Goal: Transaction & Acquisition: Purchase product/service

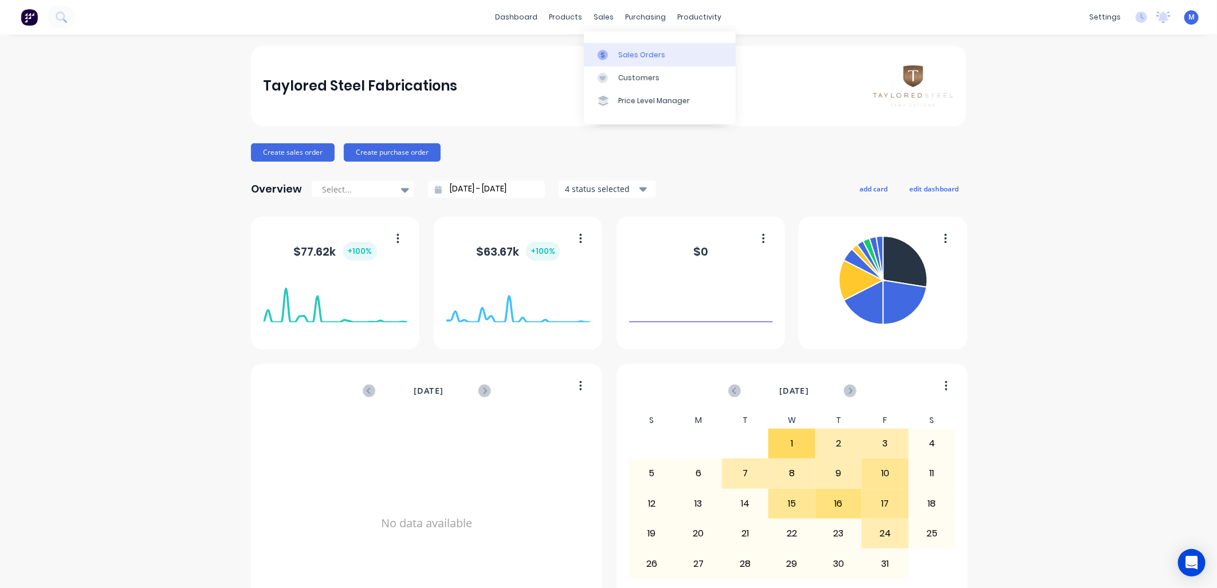
click at [614, 53] on div at bounding box center [606, 55] width 17 height 10
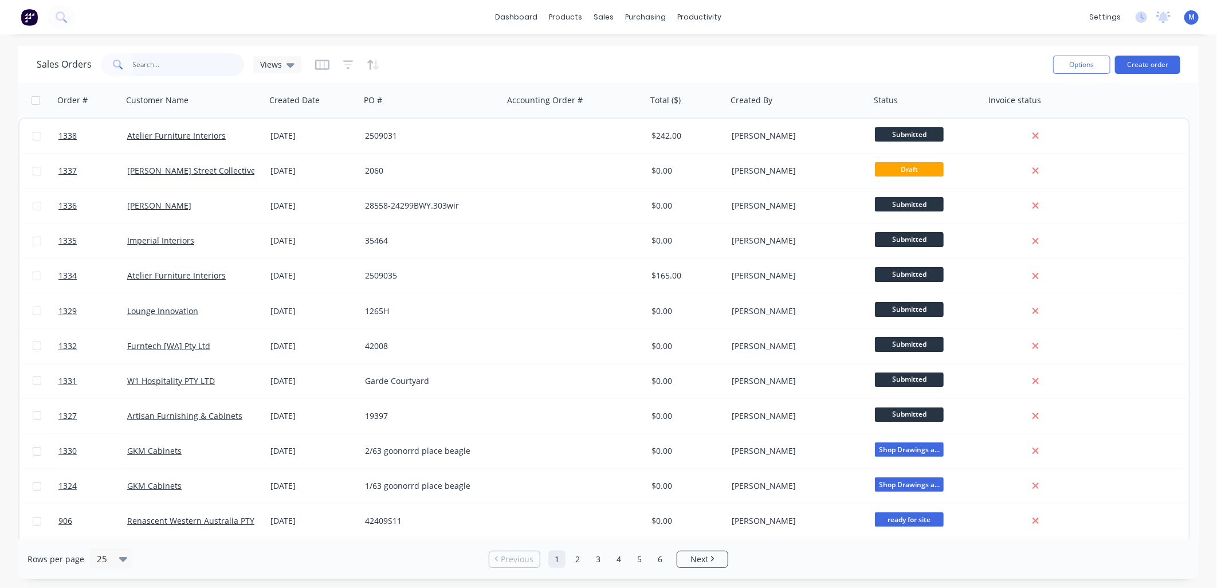
click at [163, 69] on input "text" at bounding box center [189, 64] width 112 height 23
type input "1134"
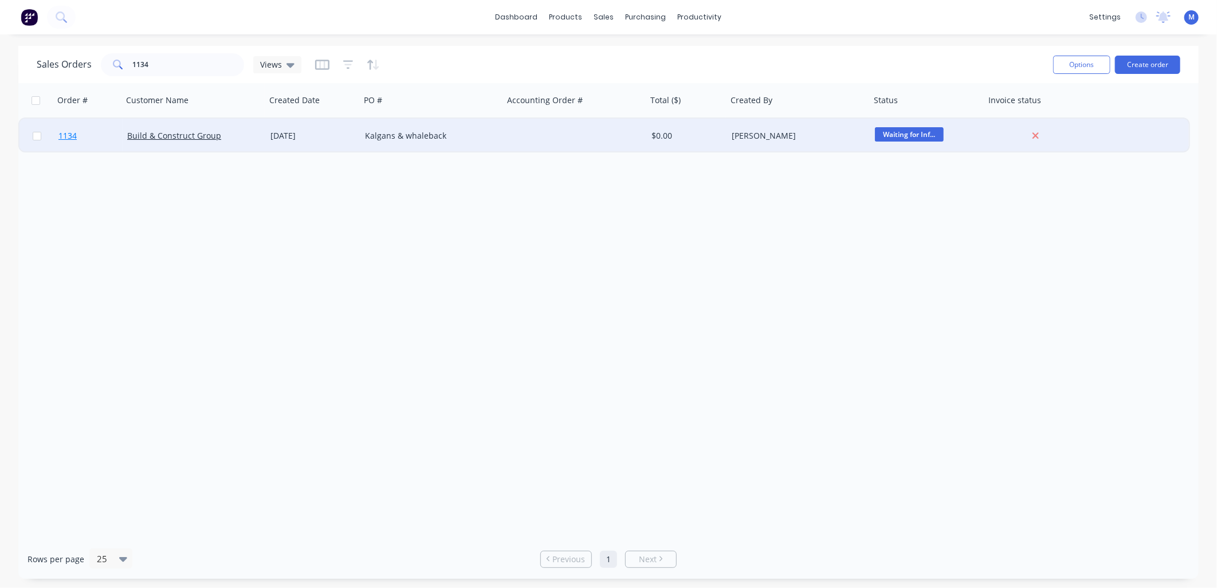
click at [61, 138] on span "1134" at bounding box center [67, 135] width 18 height 11
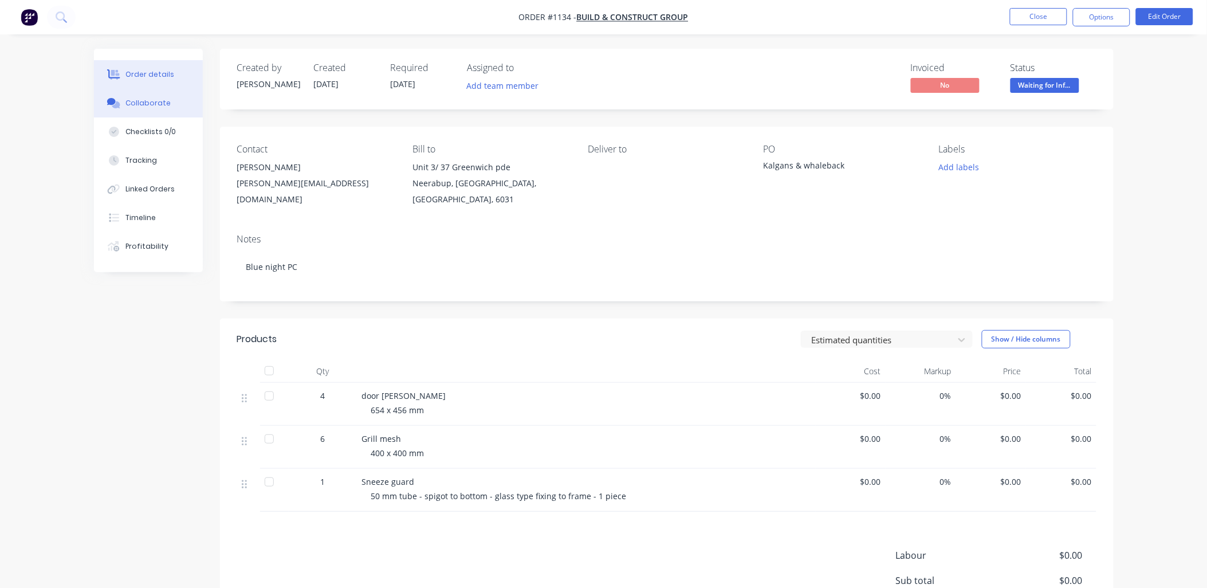
click at [147, 106] on div "Collaborate" at bounding box center [147, 103] width 45 height 10
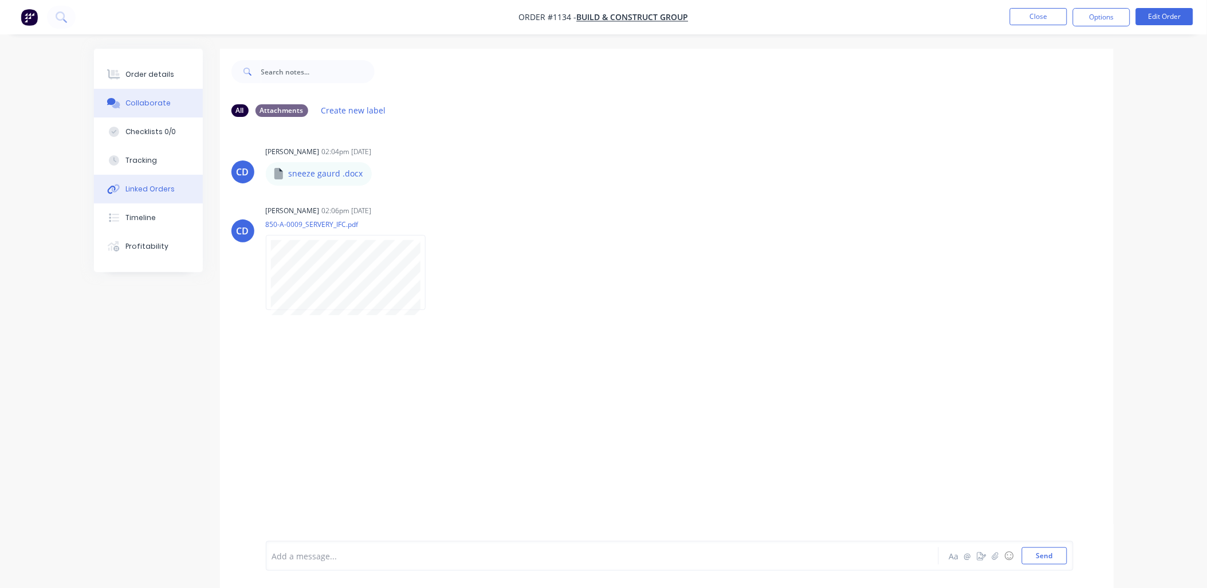
click at [132, 189] on div "Linked Orders" at bounding box center [149, 189] width 49 height 10
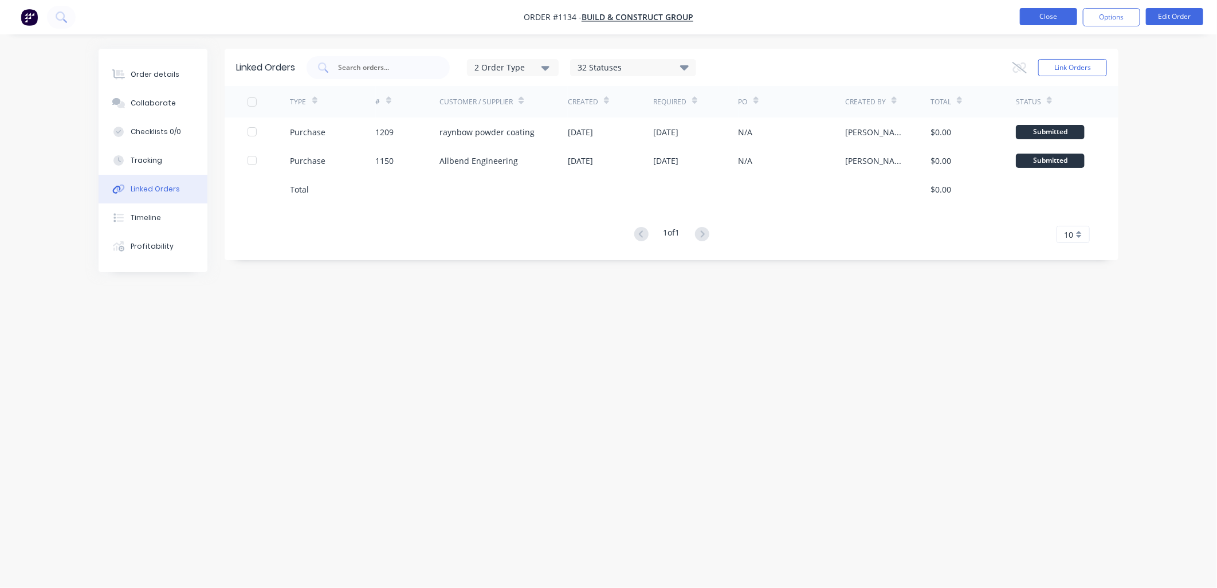
click at [1055, 13] on button "Close" at bounding box center [1048, 16] width 57 height 17
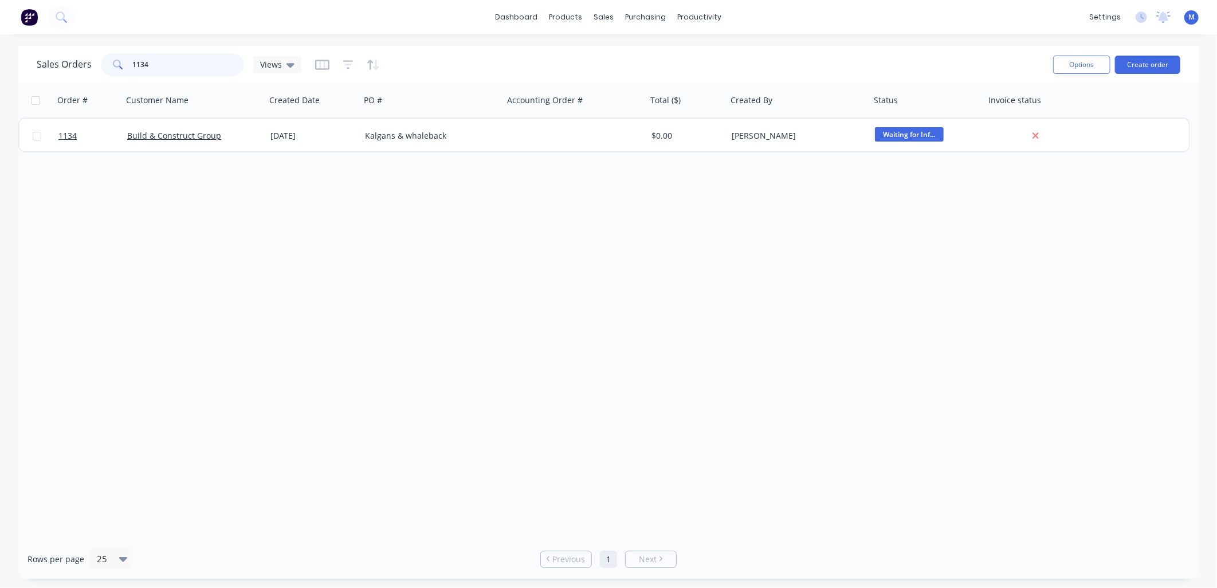
drag, startPoint x: 160, startPoint y: 66, endPoint x: 100, endPoint y: 66, distance: 60.2
click at [101, 66] on div "1134" at bounding box center [172, 64] width 143 height 23
type input "artisan"
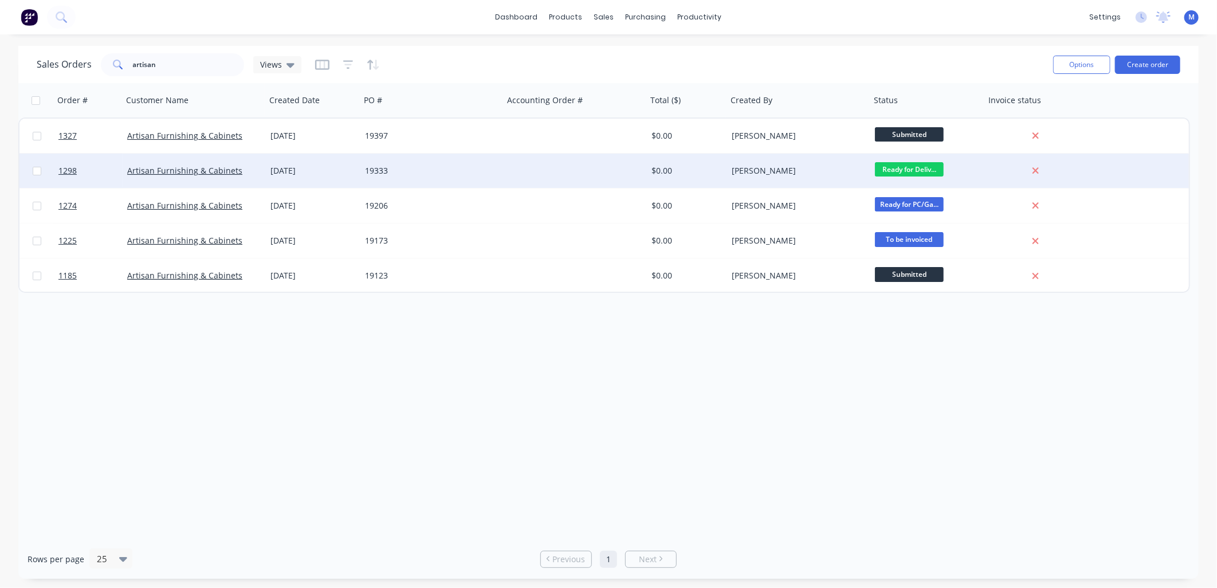
click at [745, 167] on div "[PERSON_NAME]" at bounding box center [795, 170] width 127 height 11
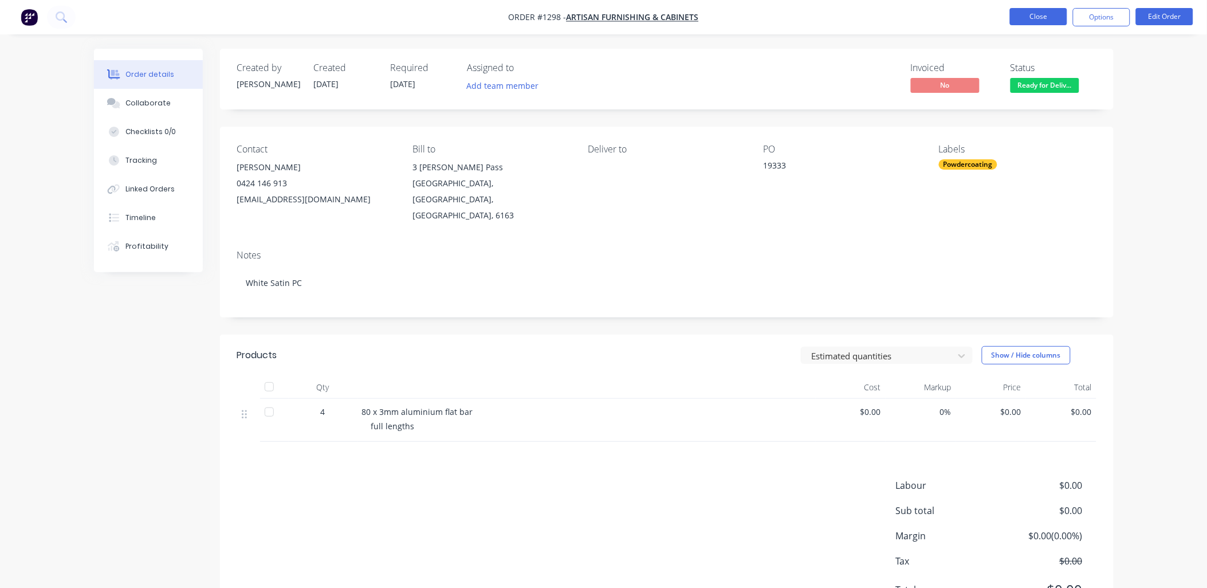
click at [1027, 21] on button "Close" at bounding box center [1038, 16] width 57 height 17
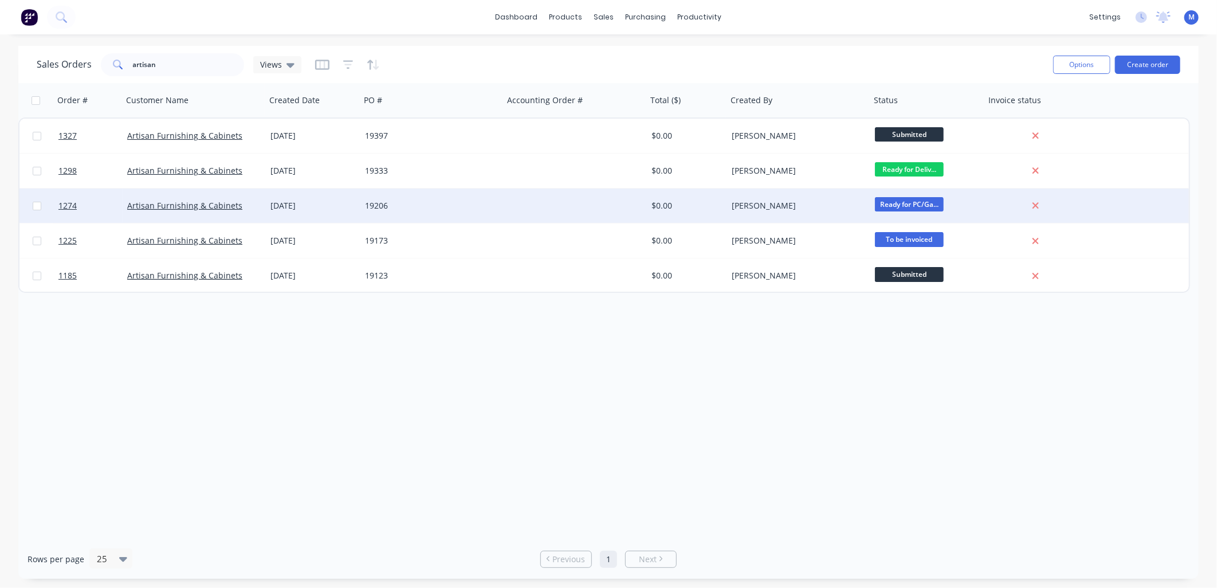
click at [903, 197] on span "Ready for PC/Ga..." at bounding box center [909, 204] width 69 height 14
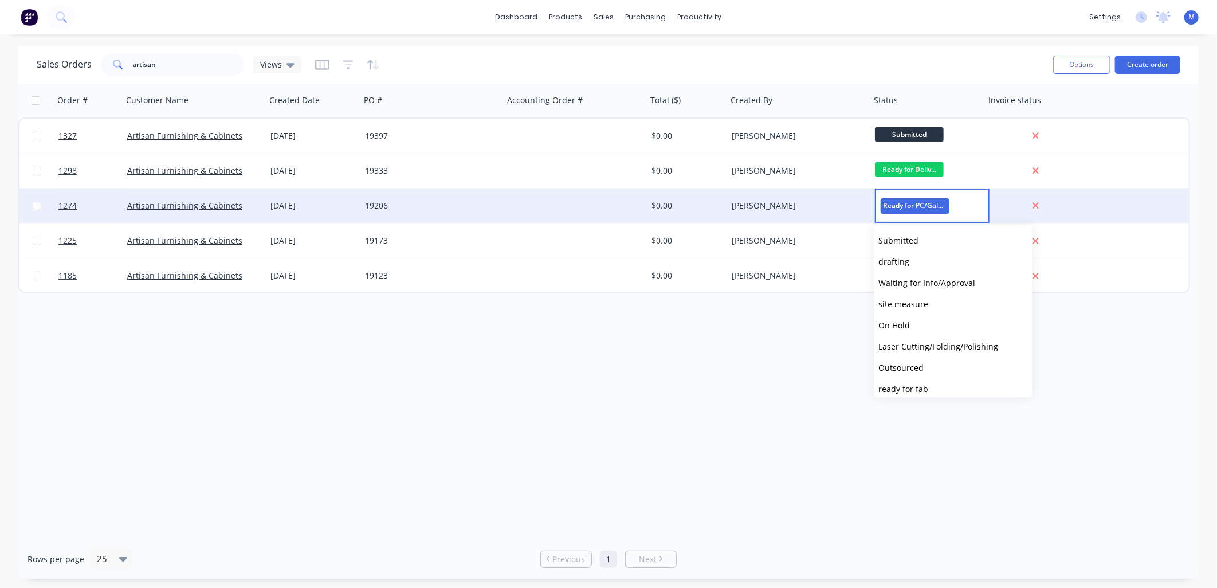
click at [762, 195] on div "[PERSON_NAME]" at bounding box center [798, 206] width 143 height 34
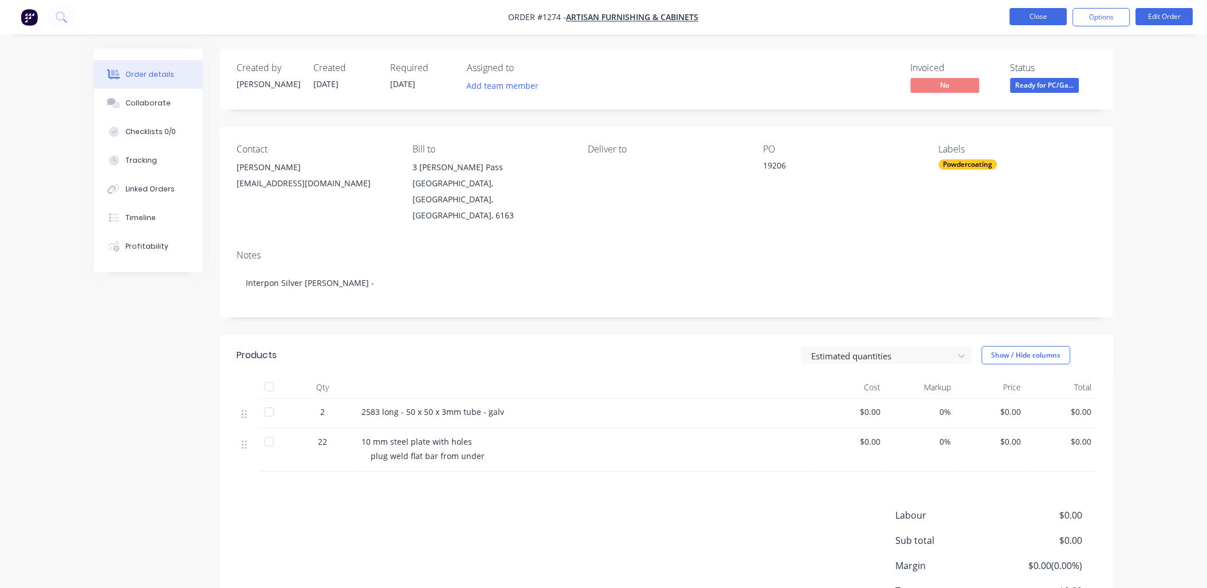
click at [1033, 22] on button "Close" at bounding box center [1038, 16] width 57 height 17
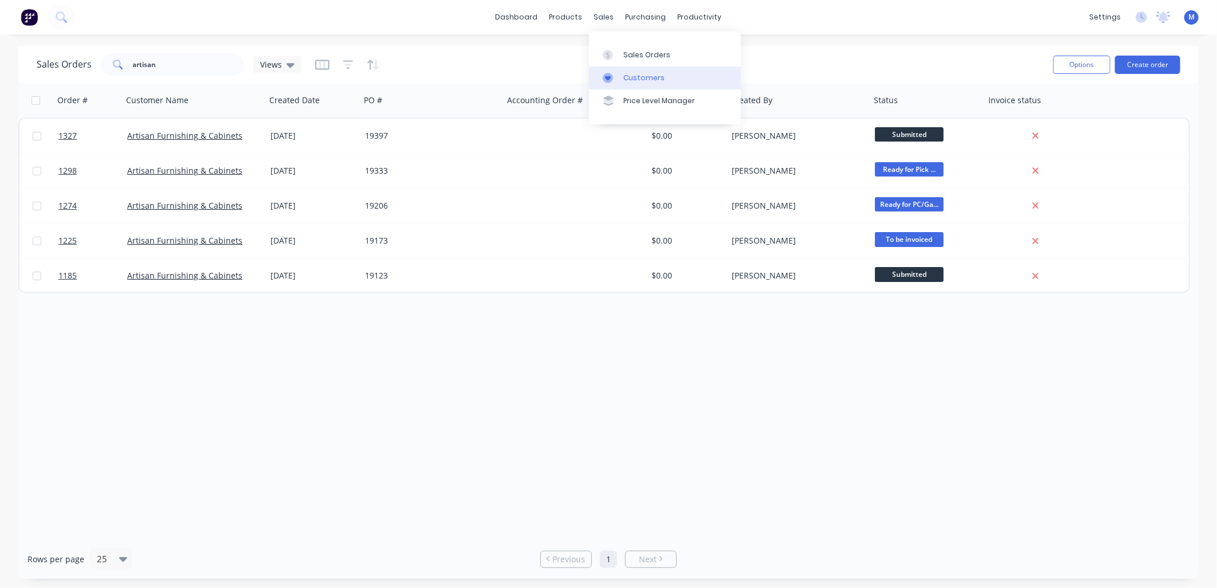
click at [637, 78] on div "Customers" at bounding box center [643, 78] width 41 height 10
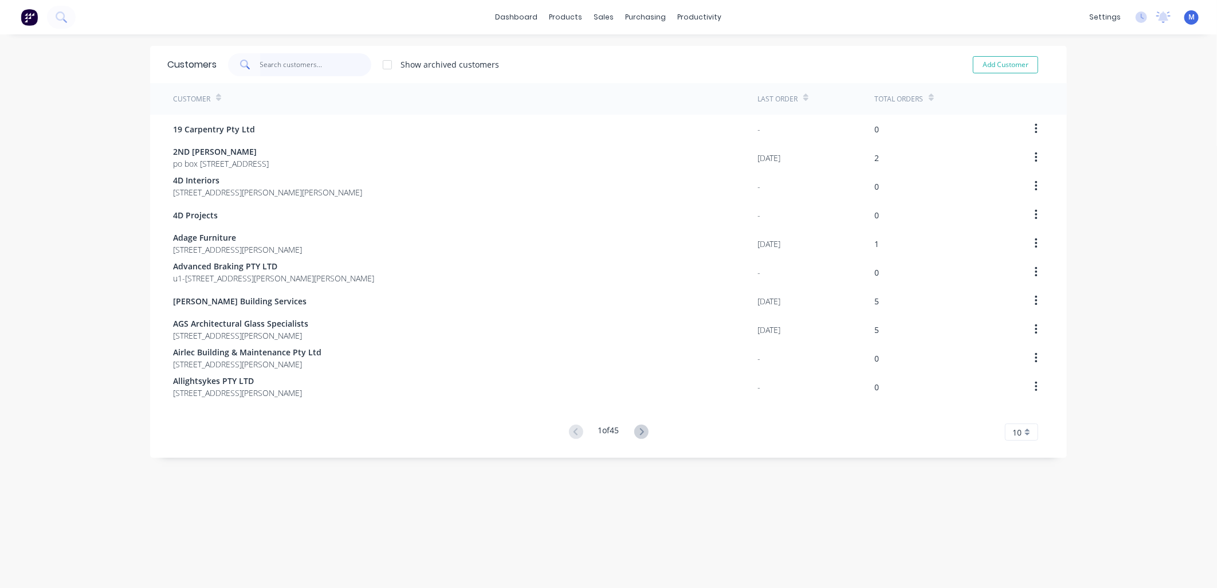
click at [270, 66] on input "text" at bounding box center [316, 64] width 112 height 23
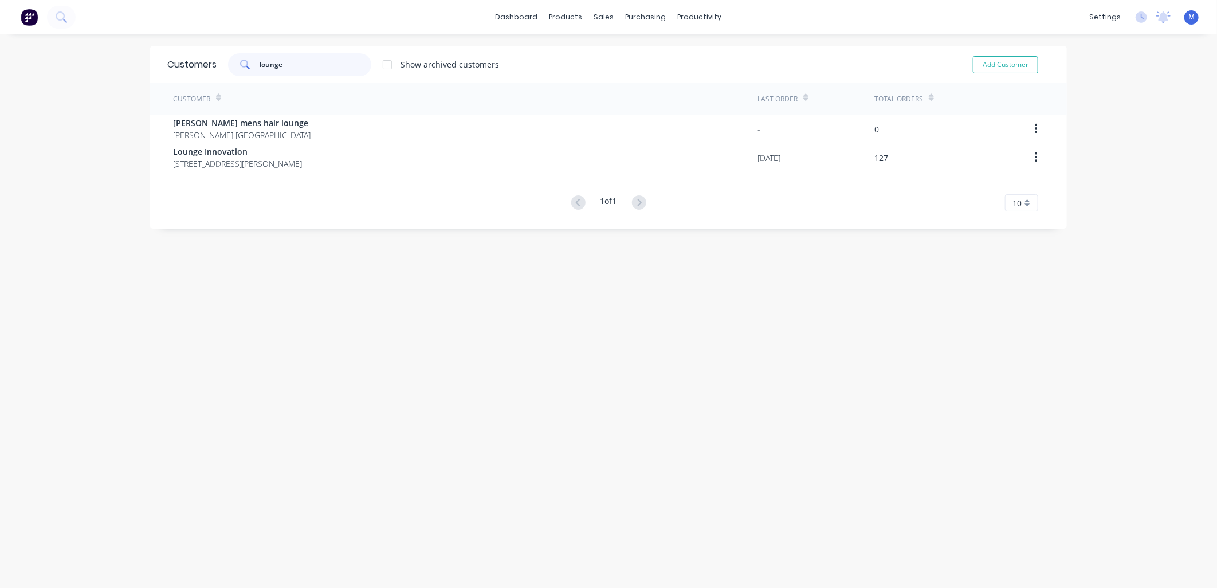
type input "lounge"
click at [207, 173] on div "Customer Last Order Total Orders [PERSON_NAME] mens hair lounge [PERSON_NAME] […" at bounding box center [608, 147] width 917 height 128
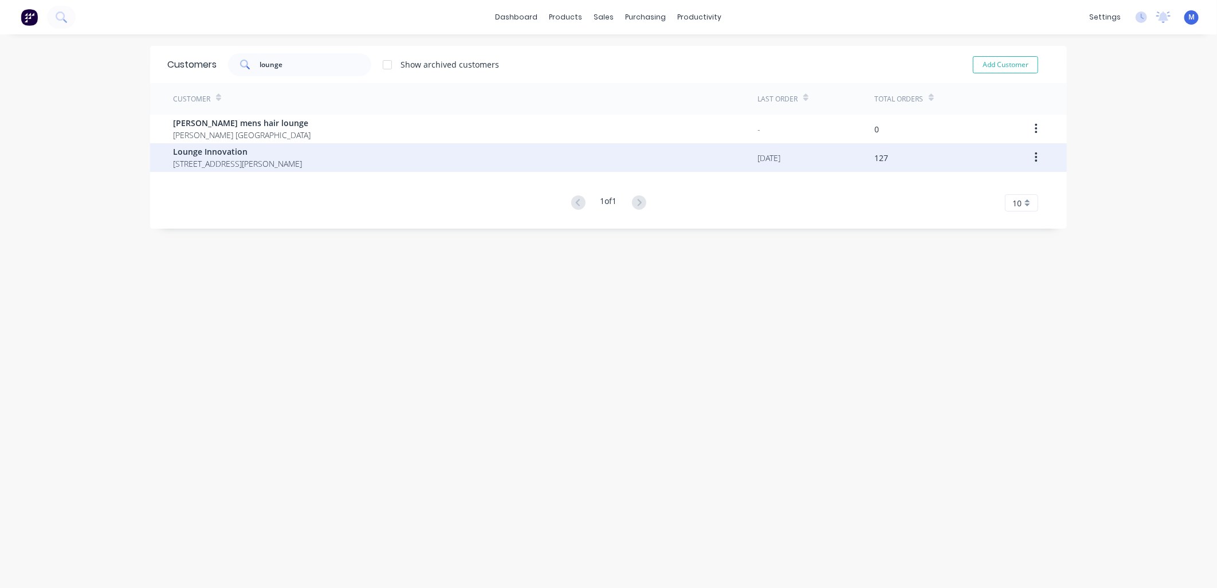
click at [218, 160] on span "[STREET_ADDRESS][PERSON_NAME]" at bounding box center [237, 164] width 129 height 12
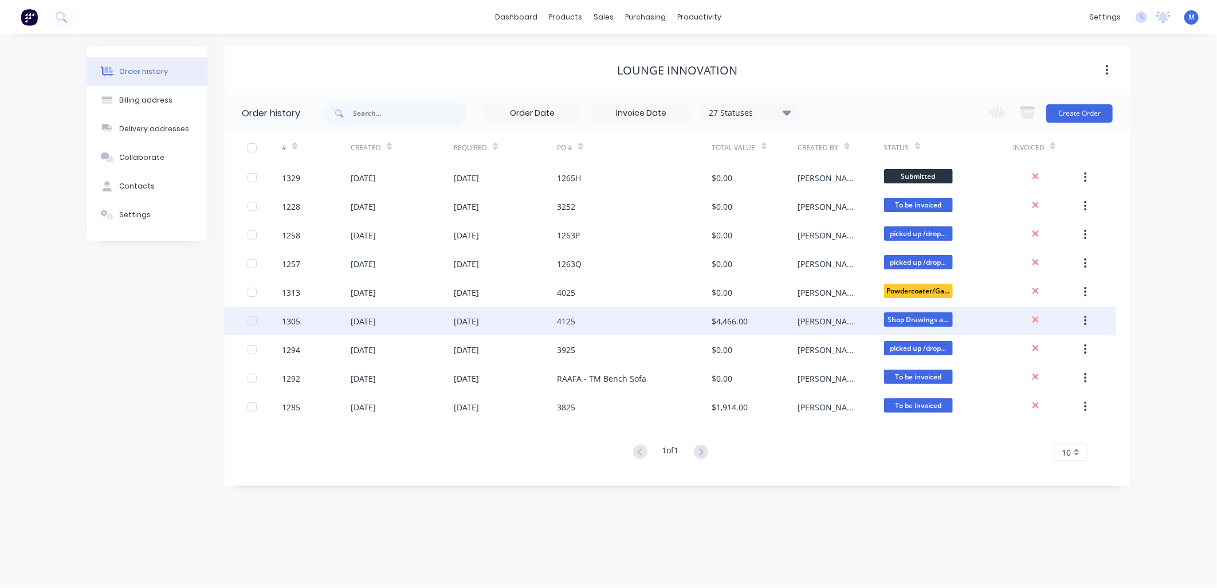
click at [725, 317] on div "$4,466.00" at bounding box center [730, 321] width 36 height 12
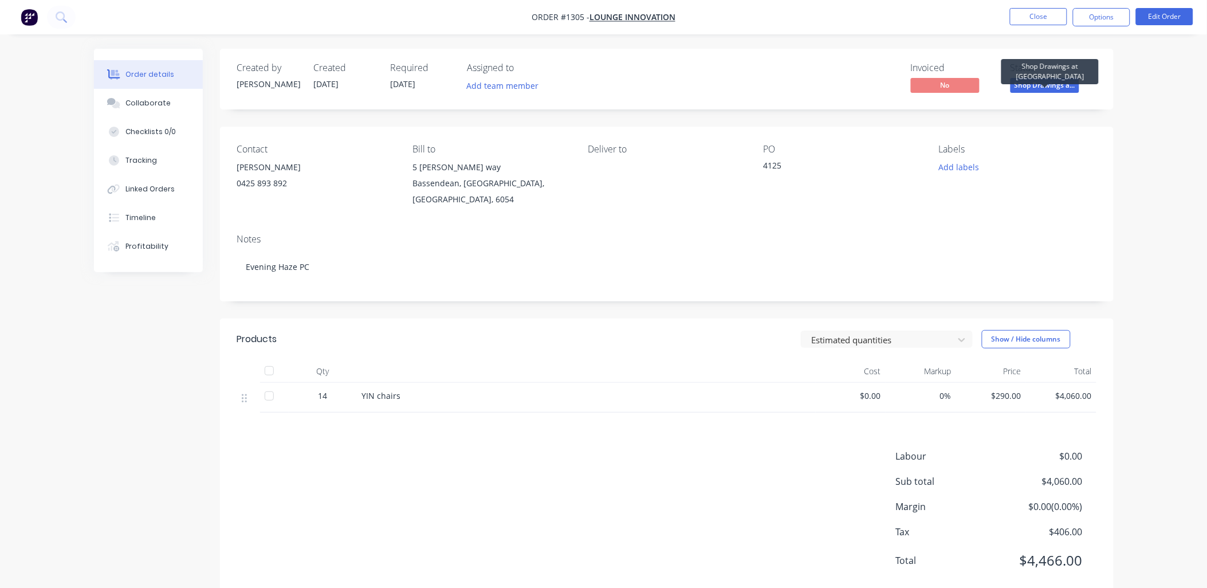
click at [1038, 87] on span "Shop Drawings a..." at bounding box center [1045, 85] width 69 height 14
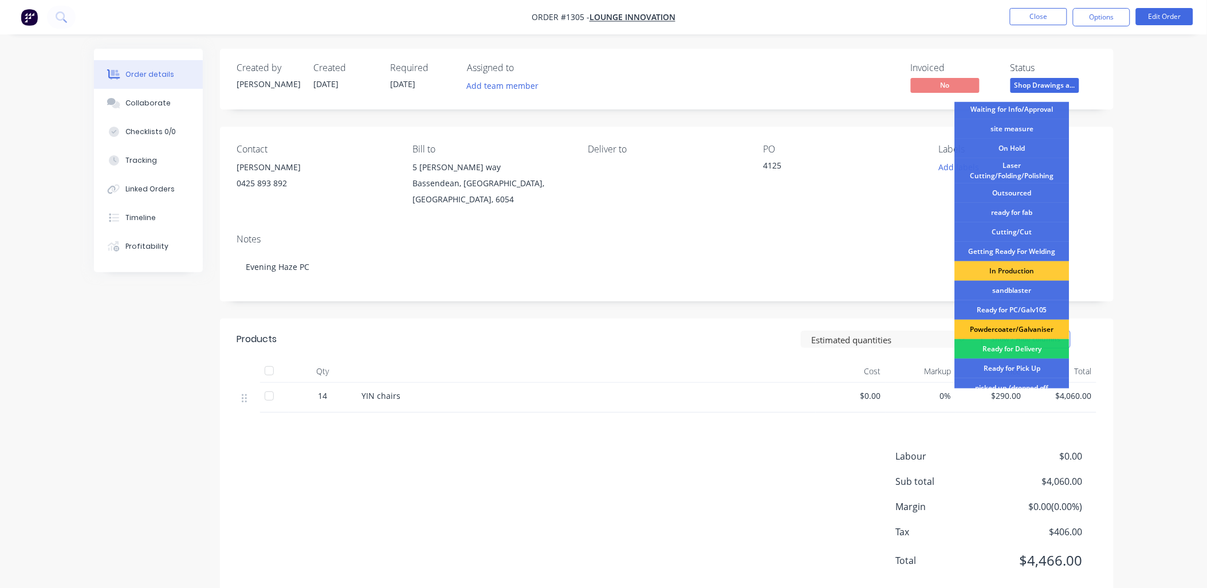
scroll to position [64, 0]
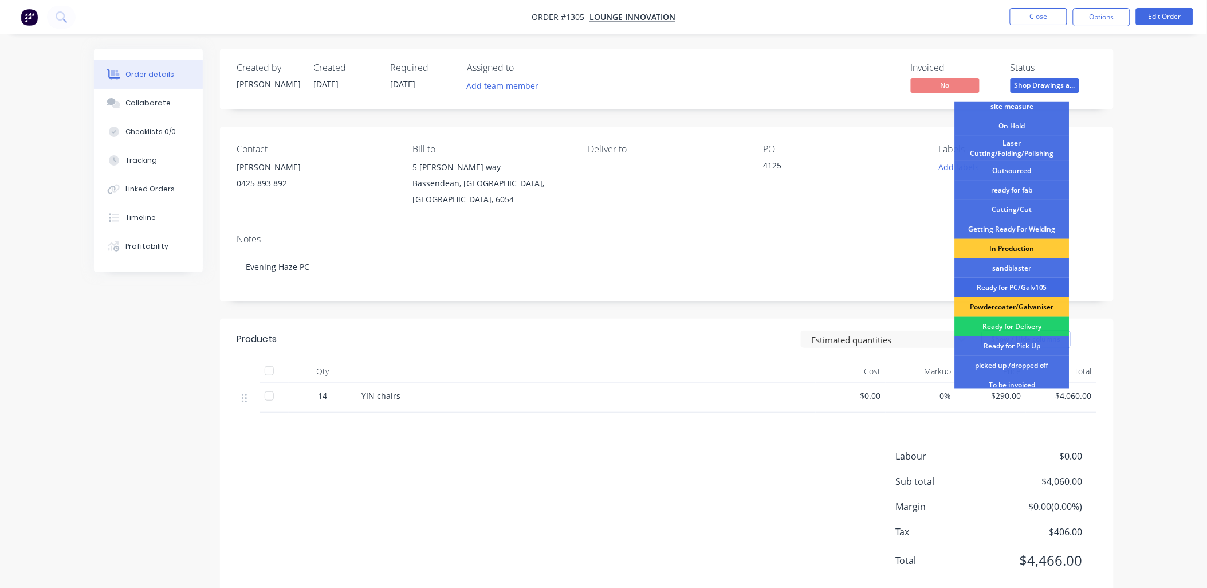
click at [1016, 287] on div "Ready for PC/Galv105" at bounding box center [1012, 287] width 115 height 19
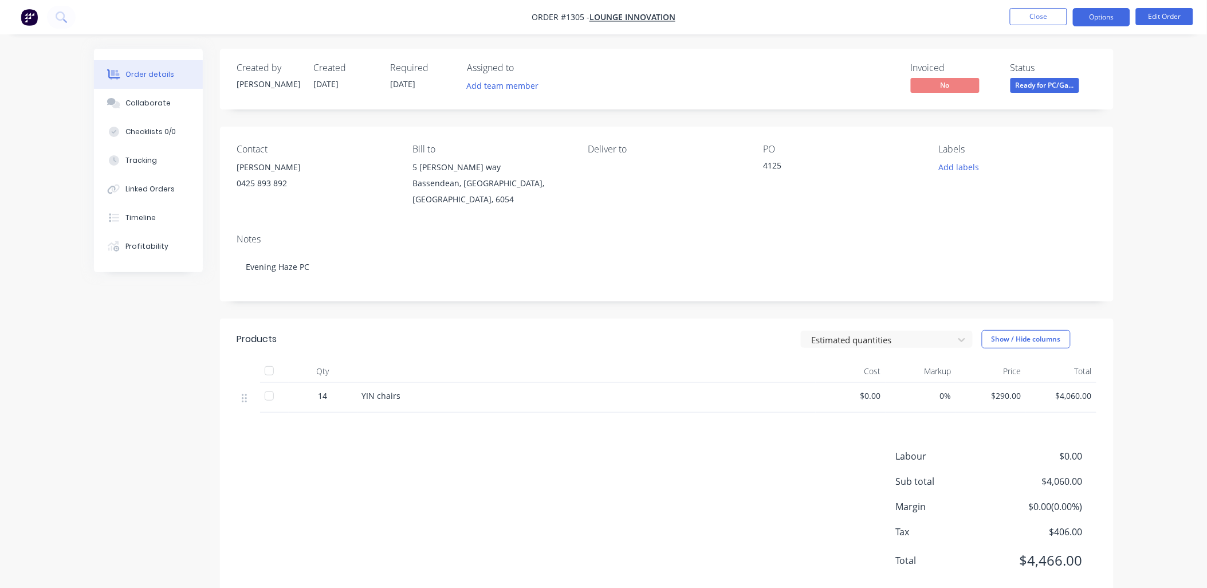
click at [1101, 19] on button "Options" at bounding box center [1101, 17] width 57 height 18
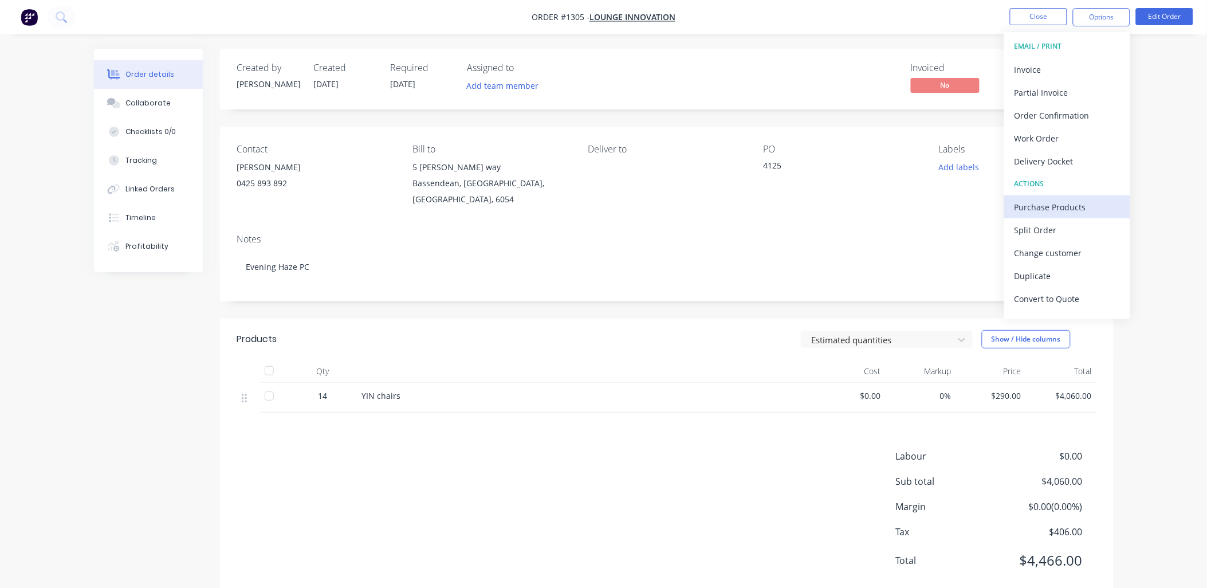
click at [1025, 207] on div "Purchase Products" at bounding box center [1067, 207] width 105 height 17
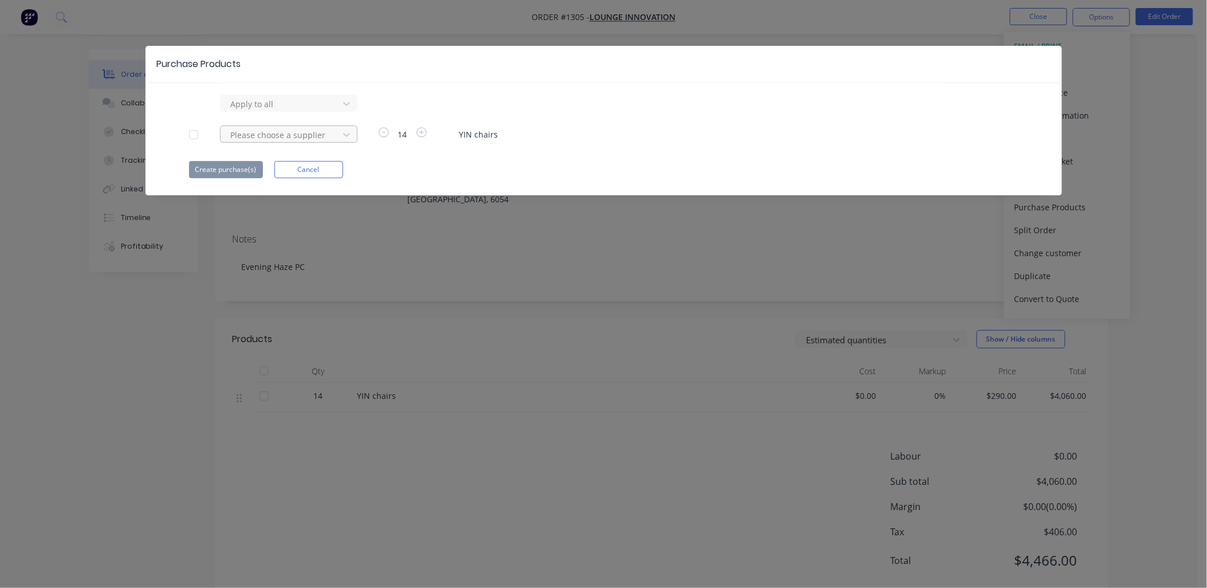
click at [300, 139] on div at bounding box center [281, 135] width 103 height 14
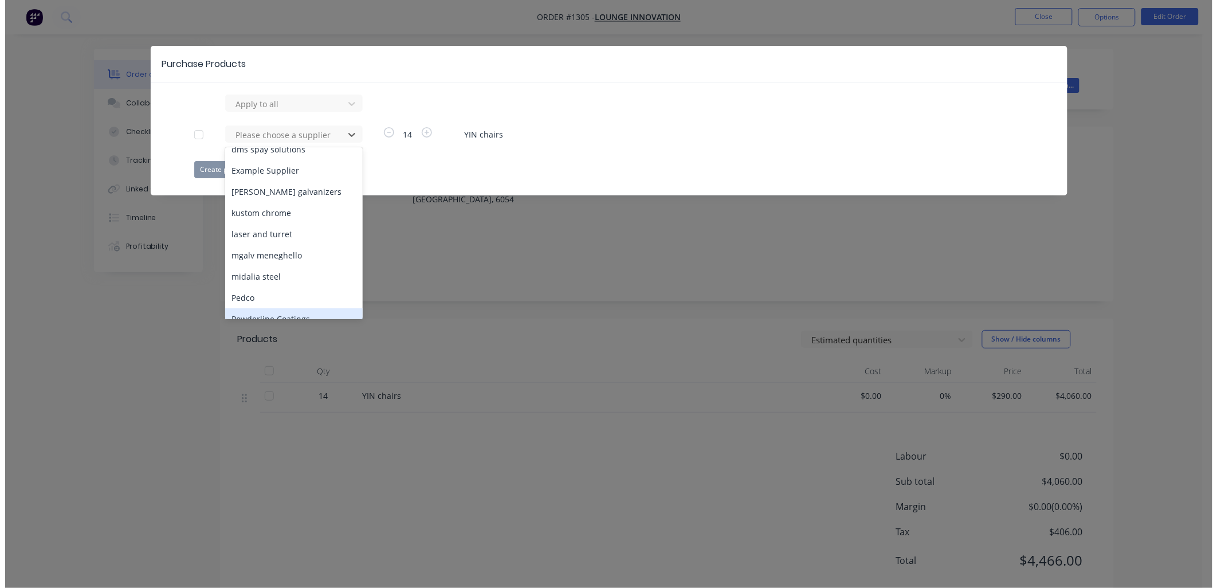
scroll to position [382, 0]
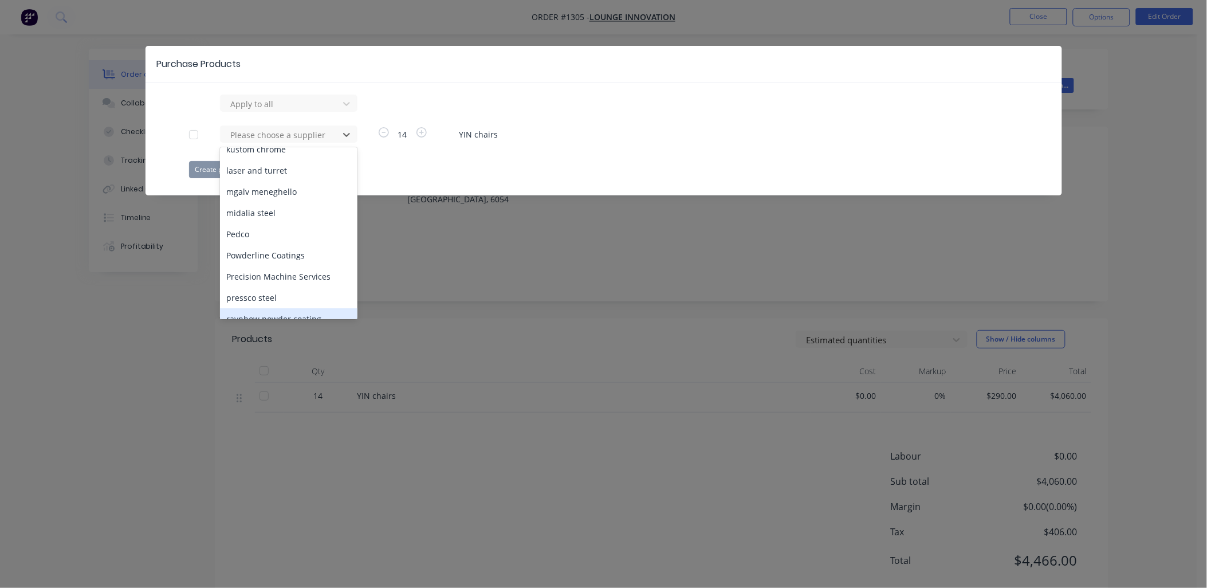
click at [254, 308] on div "raynbow powder coating" at bounding box center [289, 318] width 138 height 21
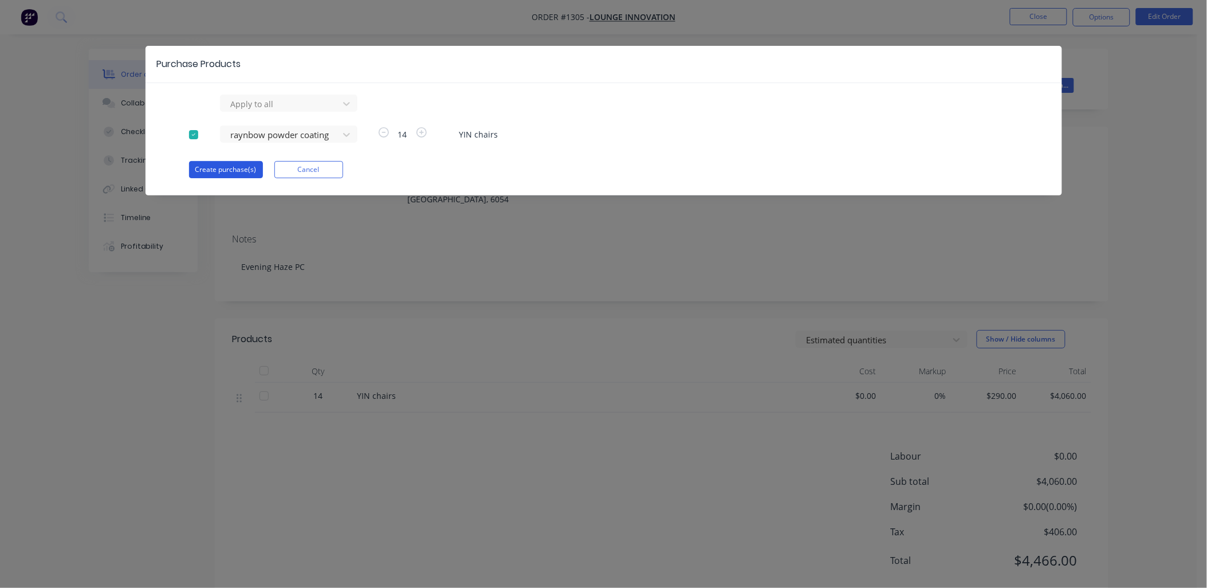
click at [237, 168] on button "Create purchase(s)" at bounding box center [226, 169] width 74 height 17
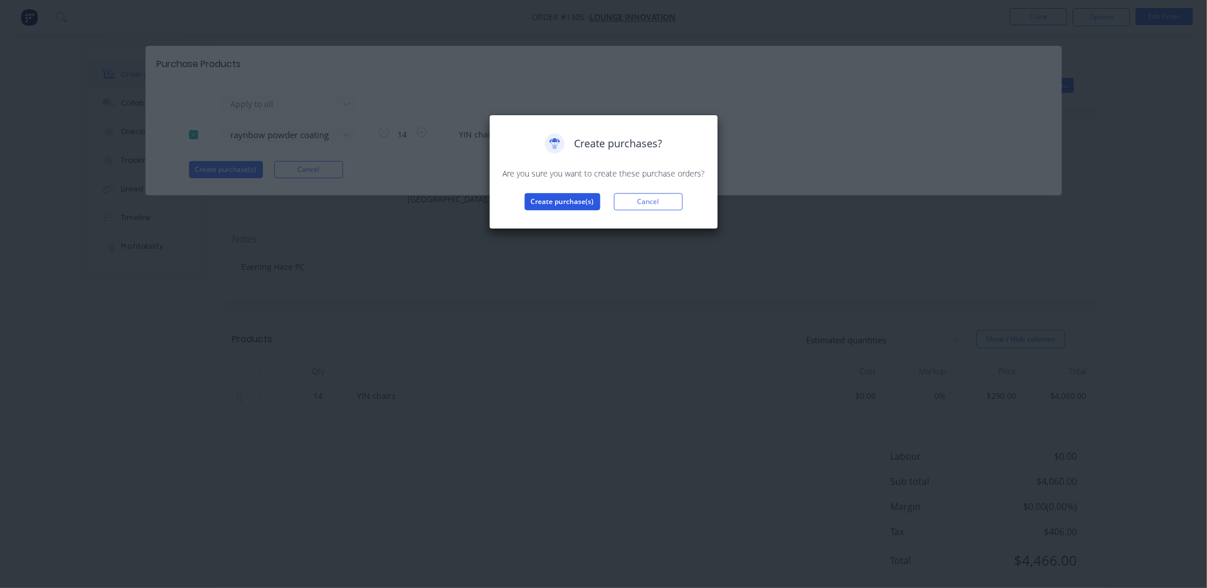
click at [552, 197] on button "Create purchase(s)" at bounding box center [563, 201] width 76 height 17
click at [559, 213] on button "View purchase(s)" at bounding box center [562, 219] width 69 height 17
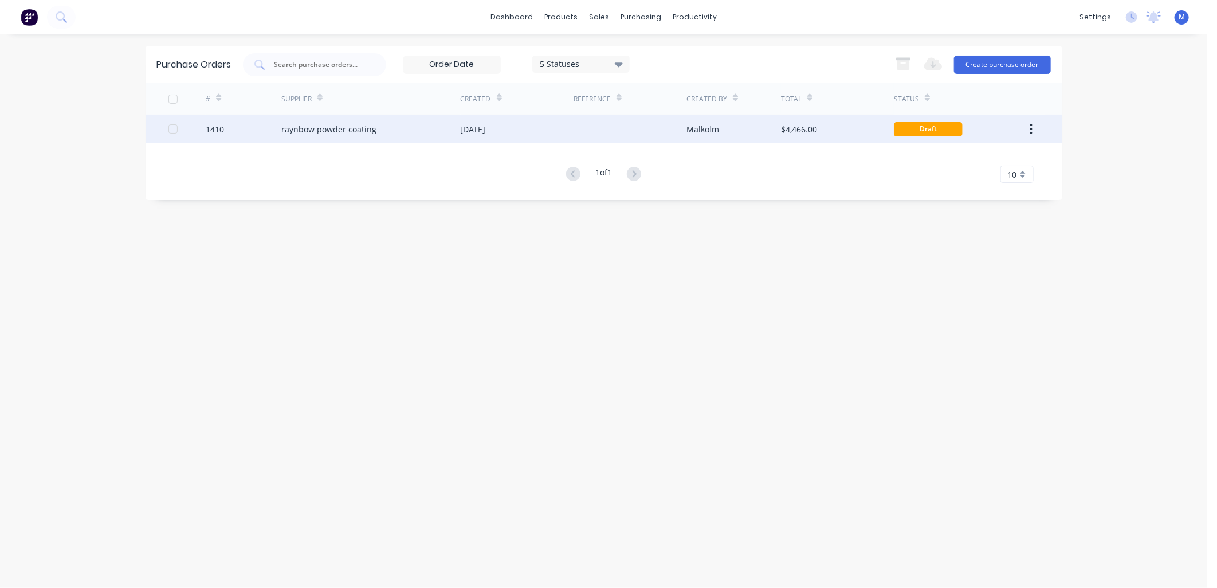
click at [372, 121] on div "raynbow powder coating" at bounding box center [370, 129] width 179 height 29
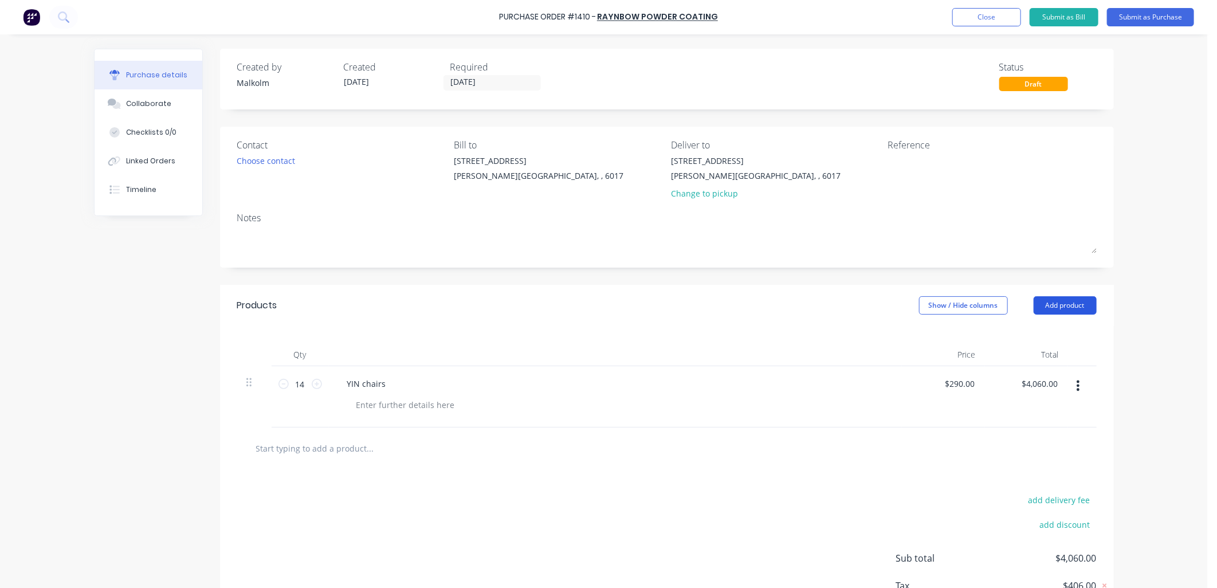
click at [1047, 305] on button "Add product" at bounding box center [1065, 305] width 63 height 18
click at [1029, 358] on div "Basic product" at bounding box center [1042, 358] width 88 height 17
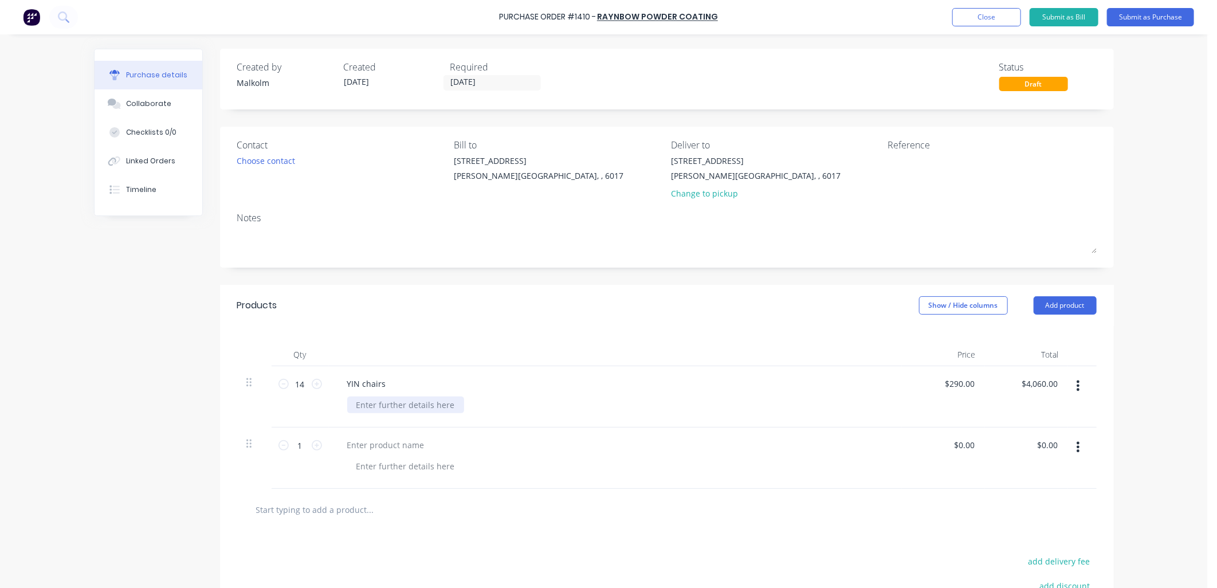
click at [375, 404] on div at bounding box center [405, 405] width 117 height 17
drag, startPoint x: 386, startPoint y: 383, endPoint x: 379, endPoint y: 382, distance: 7.5
click at [387, 383] on div "YIN chairs" at bounding box center [366, 383] width 57 height 17
click at [380, 448] on div at bounding box center [386, 445] width 96 height 17
click at [395, 466] on div at bounding box center [405, 466] width 117 height 17
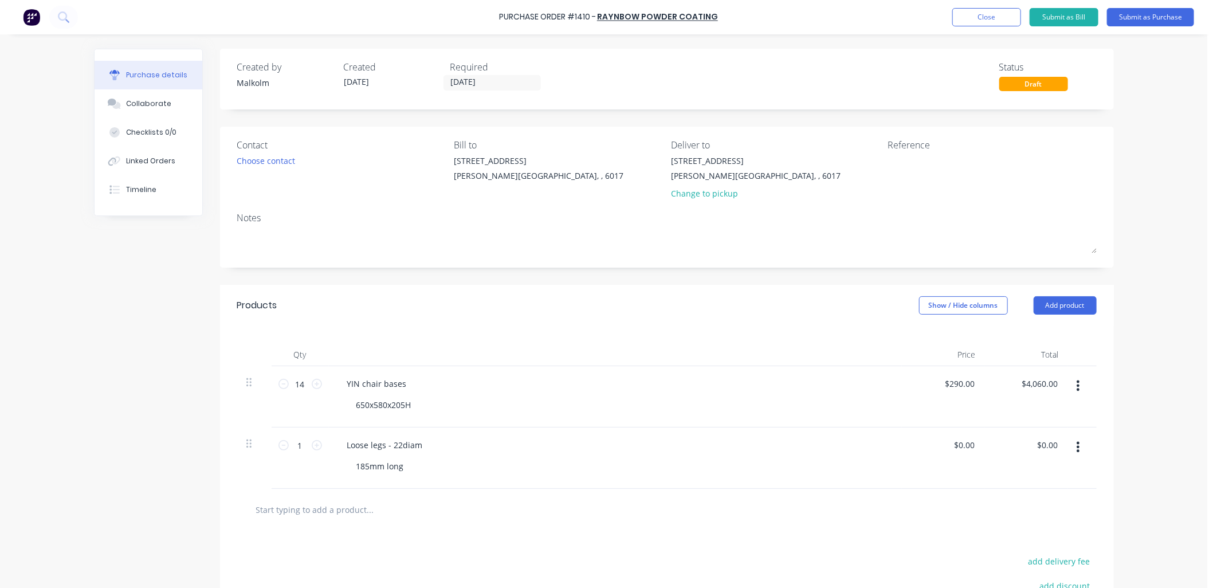
click at [462, 470] on div "185mm long" at bounding box center [620, 466] width 546 height 17
click at [296, 448] on input "1" at bounding box center [300, 445] width 23 height 17
type input "60"
click at [526, 485] on div "Loose legs - 22diam 185mm long" at bounding box center [615, 457] width 573 height 61
click at [912, 163] on textarea at bounding box center [959, 168] width 143 height 26
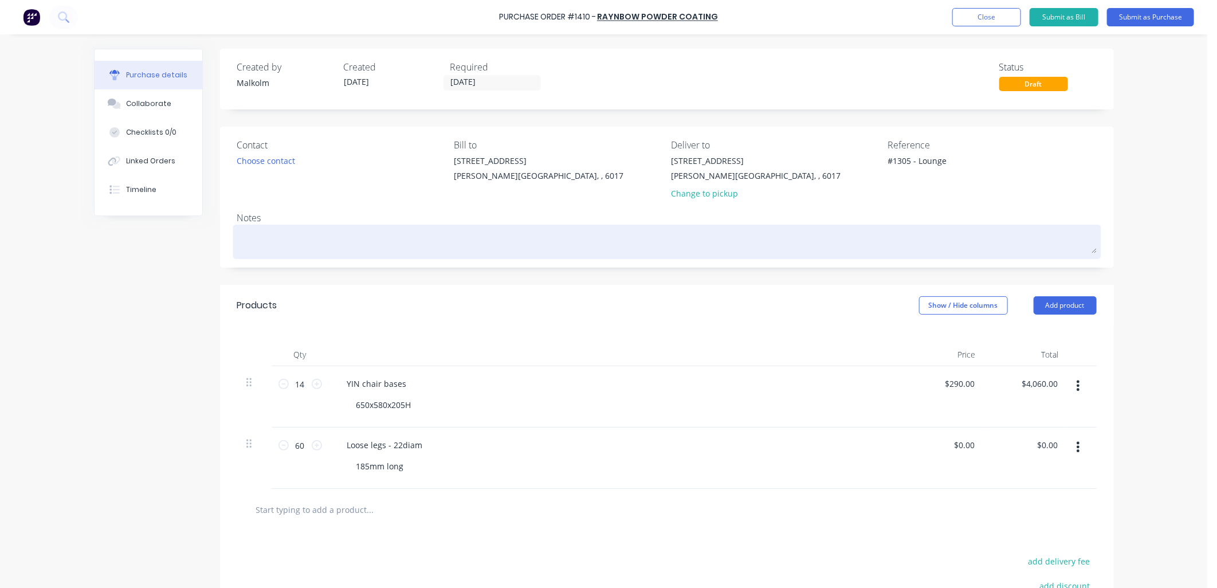
type textarea "#1305 - Lounge"
type textarea "x"
type textarea "#1305 - Lounge"
click at [313, 229] on textarea at bounding box center [667, 240] width 860 height 26
type textarea "x"
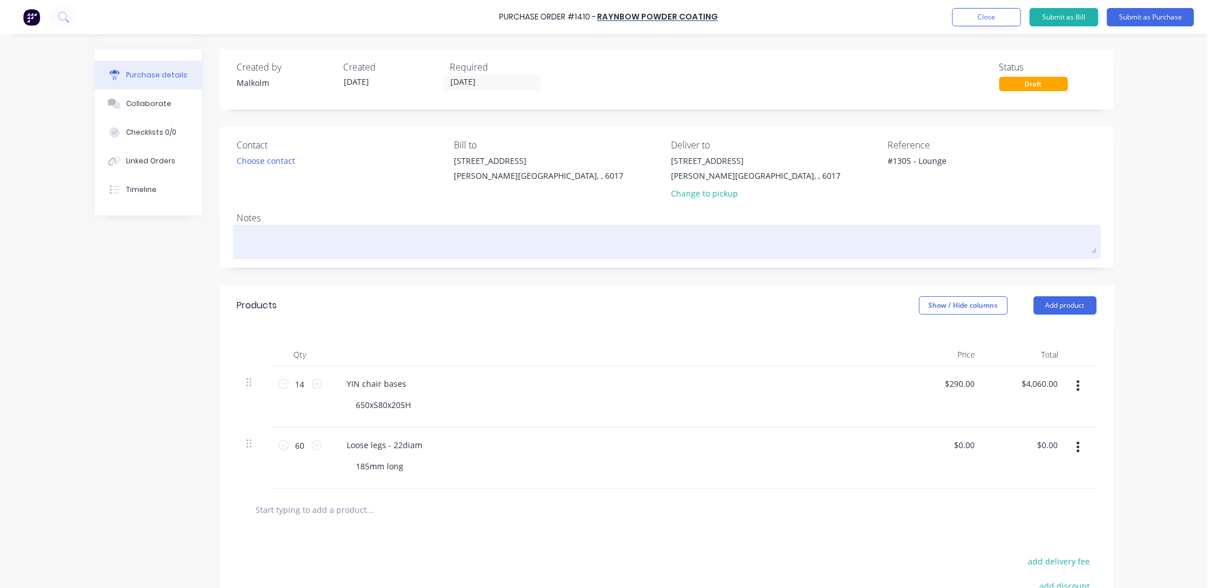
type textarea "P"
type textarea "x"
type textarea "PC"
type textarea "x"
type textarea "PC"
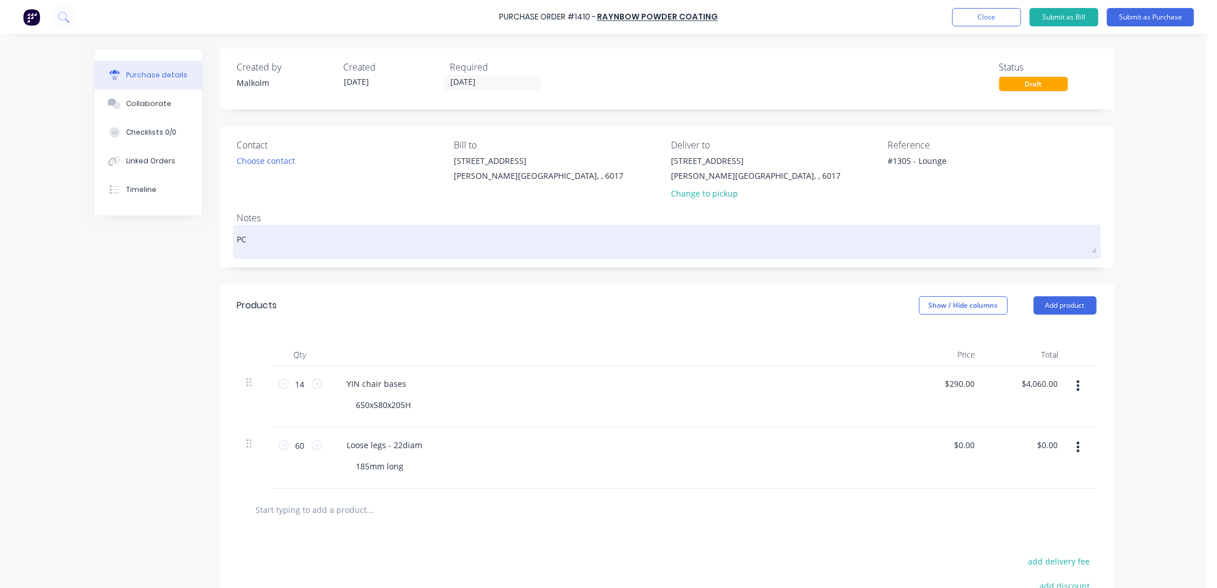
type textarea "x"
type textarea "PC E"
type textarea "x"
type textarea "PC Ev"
type textarea "x"
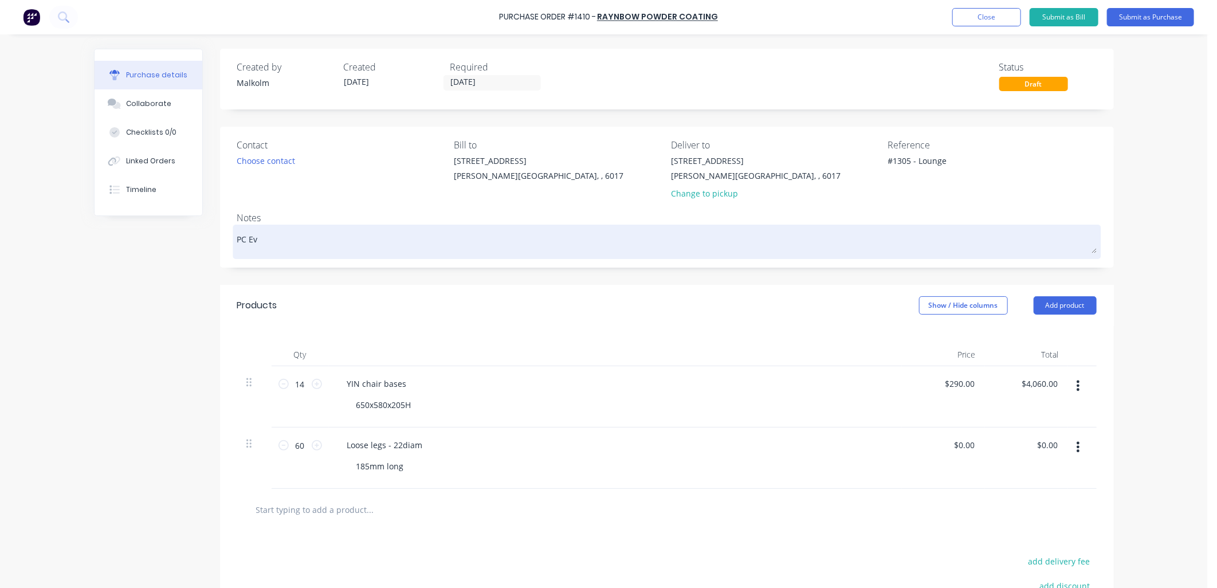
type textarea "PC [PERSON_NAME]"
type textarea "x"
type textarea "PC Even"
type textarea "x"
type textarea "PC [PERSON_NAME]"
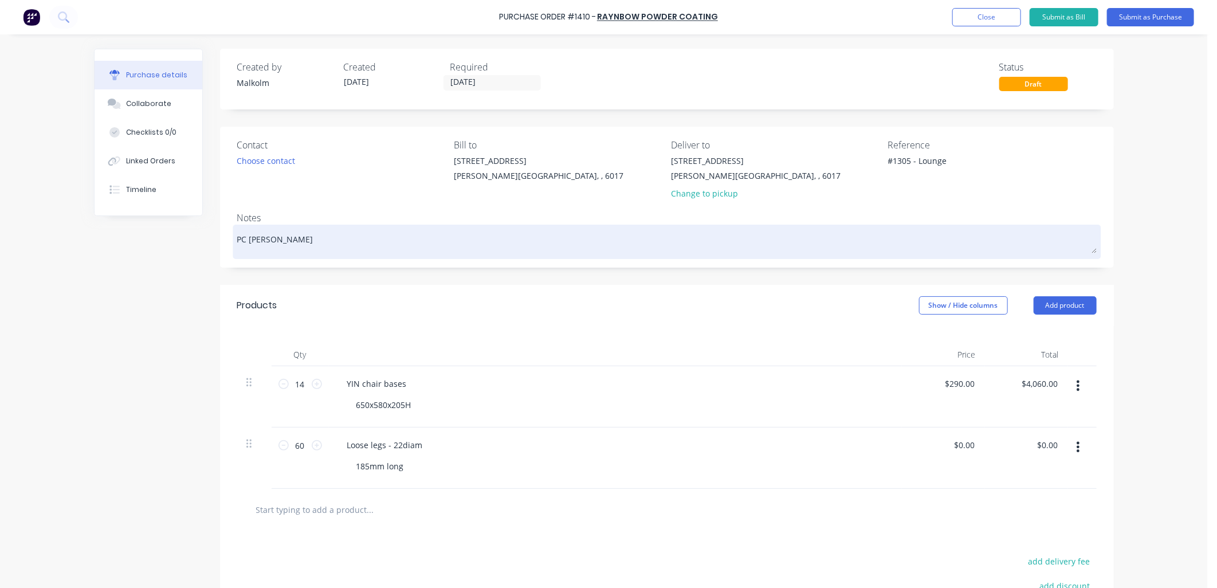
type textarea "x"
type textarea "PC [PERSON_NAME]"
type textarea "x"
type textarea "PC Evening"
type textarea "x"
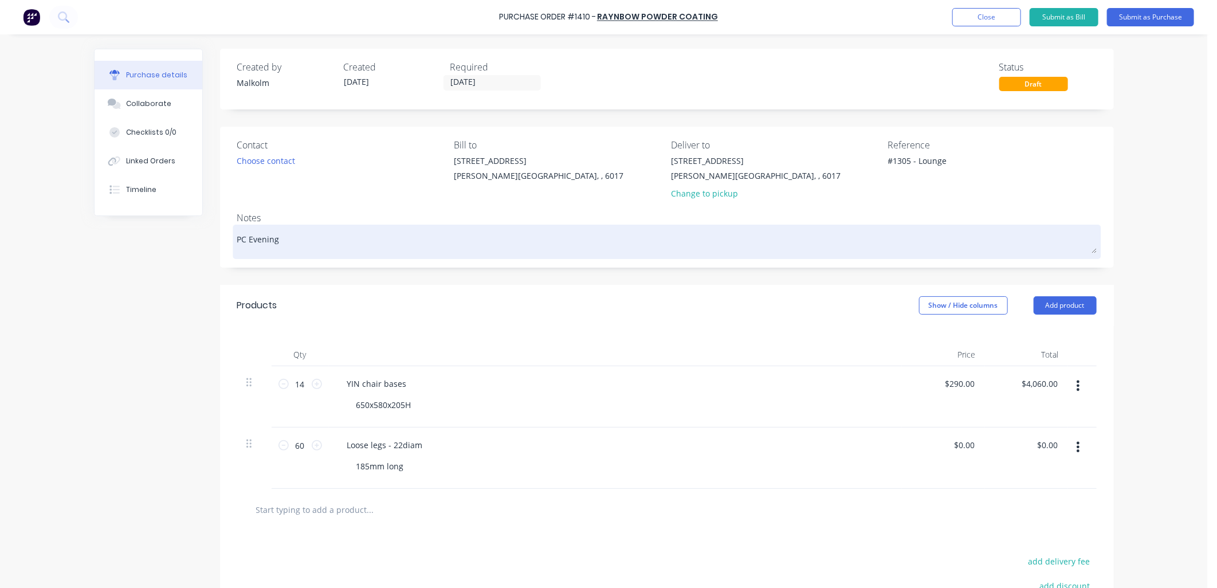
type textarea "PC Evening"
type textarea "x"
type textarea "PC Evening H"
type textarea "x"
type textarea "PC Evening Ha"
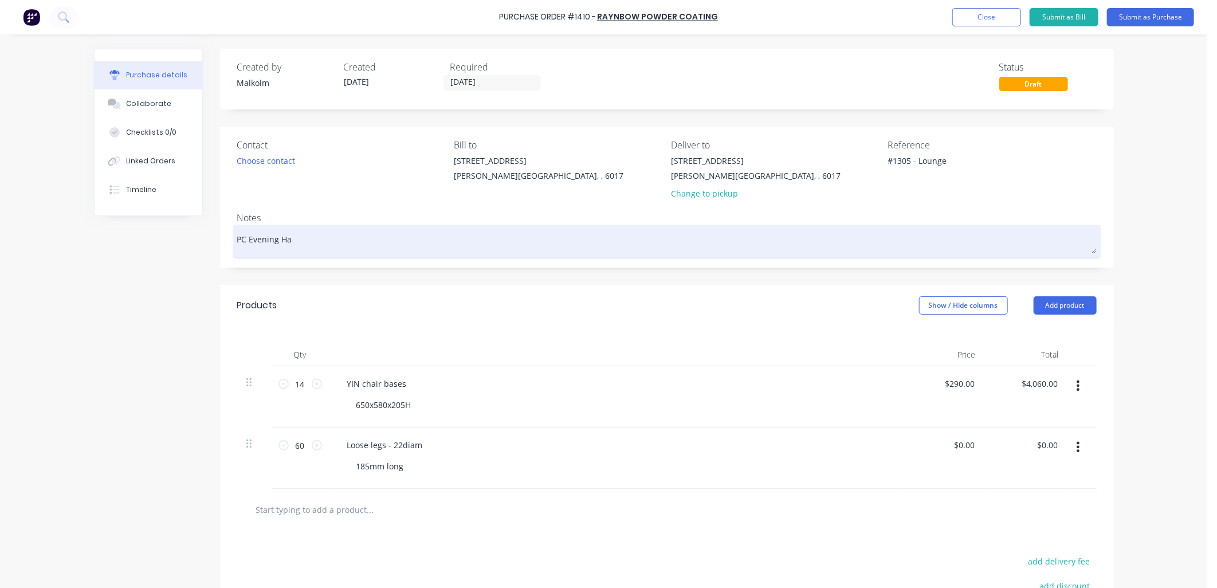
type textarea "x"
type textarea "PC Evening Haz"
type textarea "x"
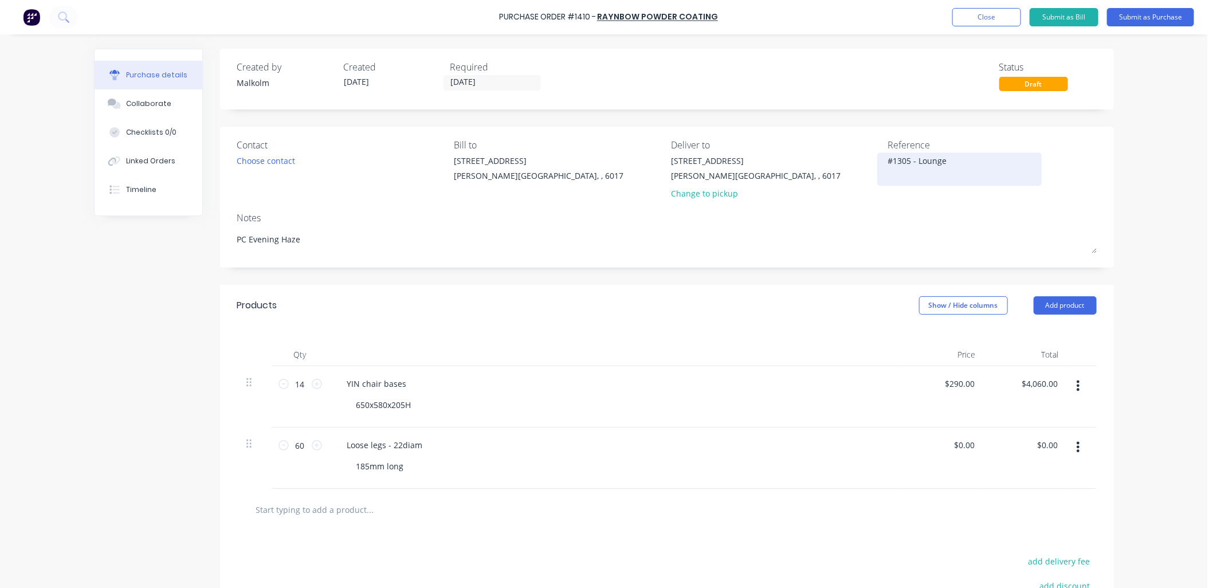
type textarea "PC Evening Haze"
type textarea "x"
type textarea "PC Evening Haze"
click at [958, 167] on textarea "#1305 - Lounge" at bounding box center [959, 168] width 143 height 26
type textarea "#1305 - Lounge"
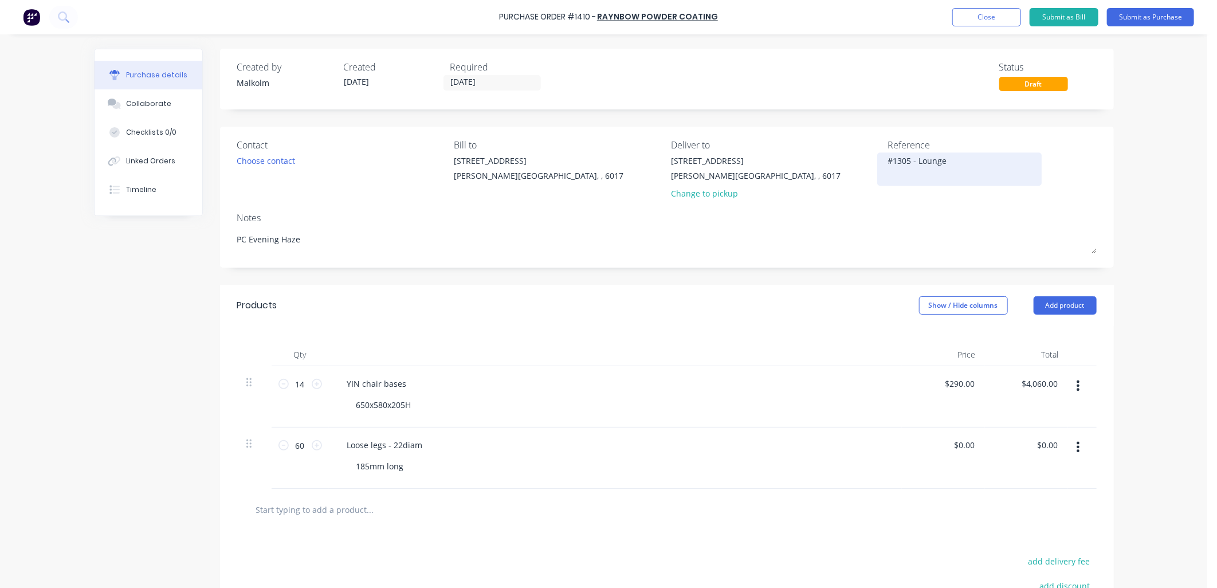
type textarea "x"
type textarea "#1305 - Lounge U"
type textarea "x"
type textarea "#1305 - Lounge UR"
type textarea "x"
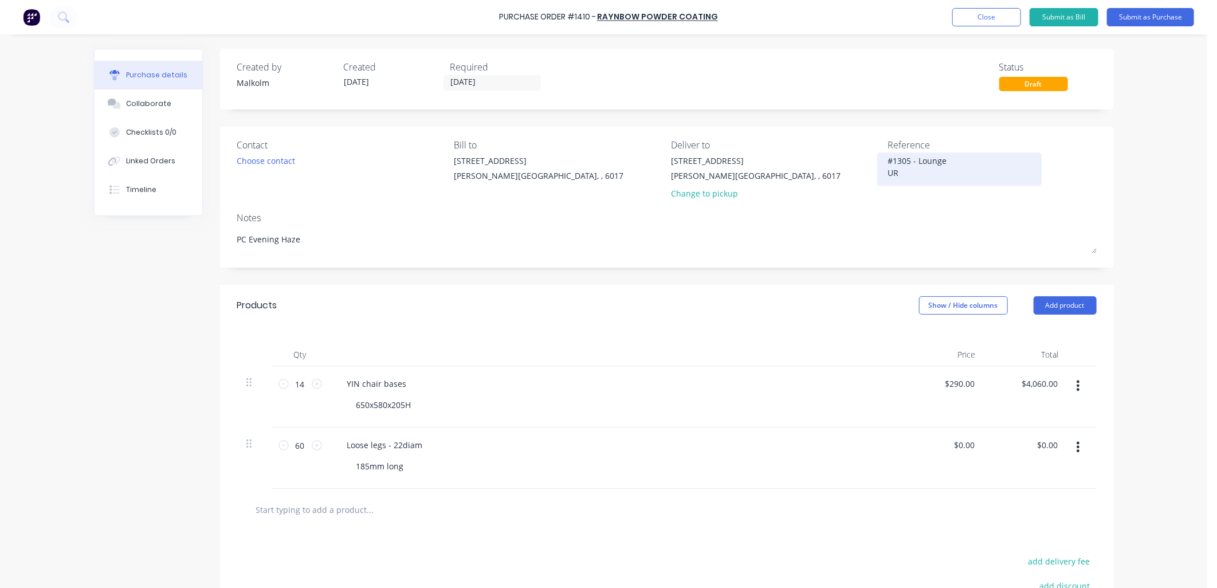
type textarea "#1305 - Lounge URG"
type textarea "x"
type textarea "#1305 - Lounge URGE"
type textarea "x"
type textarea "#1305 - Lounge URGEN"
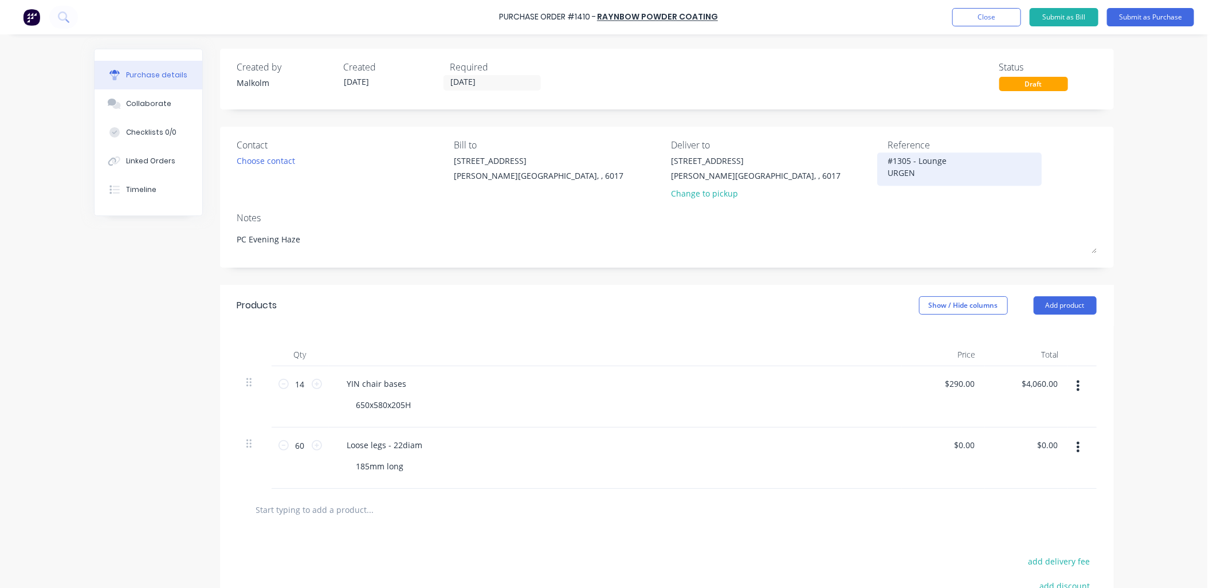
type textarea "x"
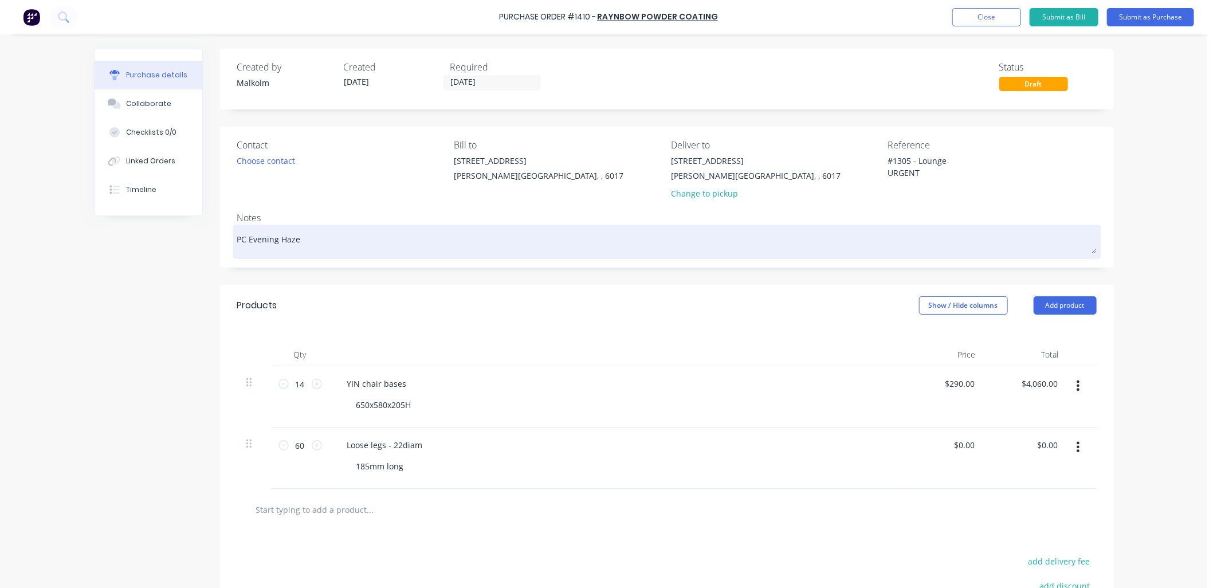
type textarea "#1305 - Lounge URGENT"
type textarea "x"
type textarea "#1305 - Lounge URGENT"
click at [978, 227] on div "PC Evening Haze" at bounding box center [667, 241] width 860 height 29
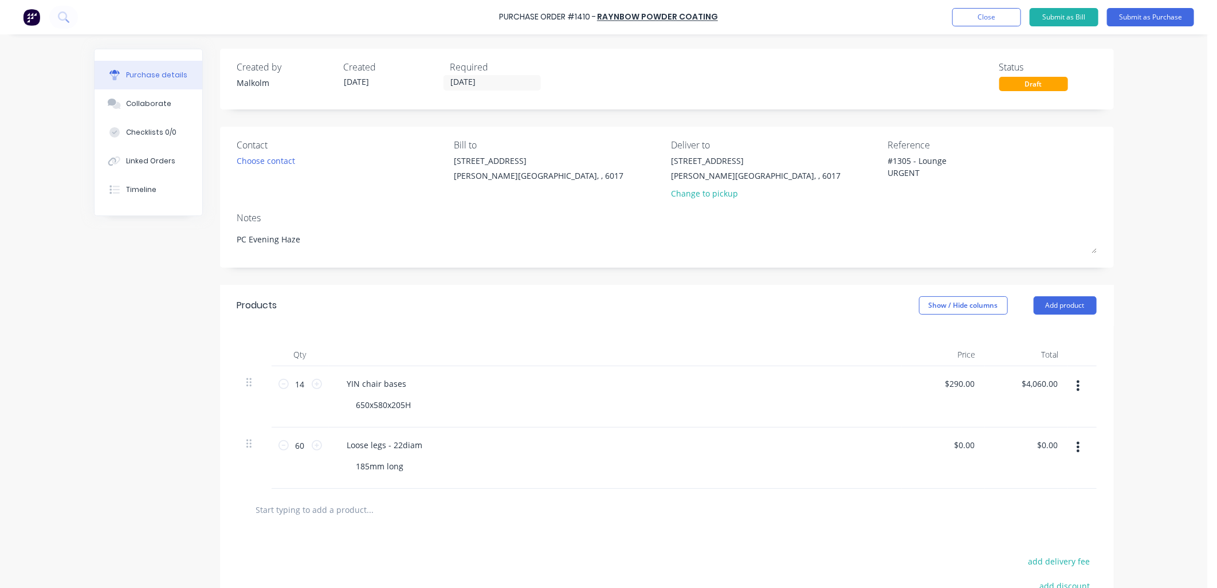
click at [425, 386] on div "YIN chair bases" at bounding box center [615, 383] width 555 height 17
click at [411, 386] on div "YIN chair bases" at bounding box center [615, 383] width 555 height 17
click at [397, 386] on div "YIN chair bases" at bounding box center [377, 383] width 78 height 17
click at [665, 428] on div "Loose legs - 22diam 185mm long" at bounding box center [615, 457] width 573 height 61
click at [415, 448] on div "Loose legs - 22diam" at bounding box center [385, 445] width 94 height 17
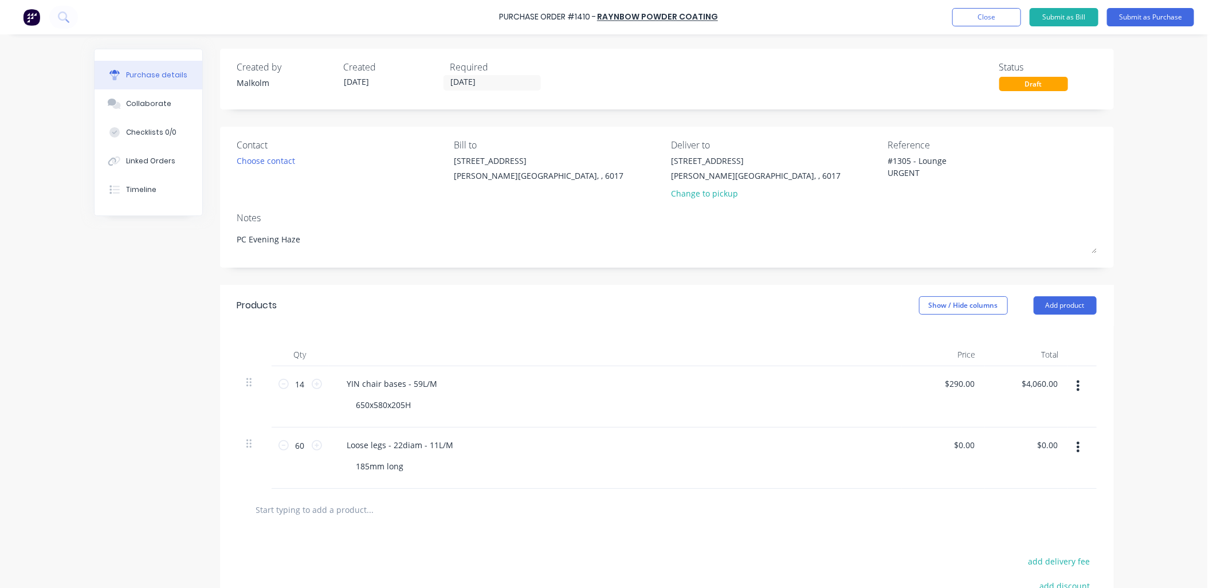
click at [491, 438] on div "Loose legs - 22diam - 11L/M" at bounding box center [615, 445] width 555 height 17
drag, startPoint x: 414, startPoint y: 383, endPoint x: 407, endPoint y: 385, distance: 7.2
click at [407, 385] on div "YIN chair bases - 59L/M" at bounding box center [392, 383] width 109 height 17
click at [629, 417] on div "YIN chair bases - 49L/M 650x580x205H" at bounding box center [615, 396] width 573 height 61
click at [1139, 15] on button "Submit as Purchase" at bounding box center [1150, 17] width 87 height 18
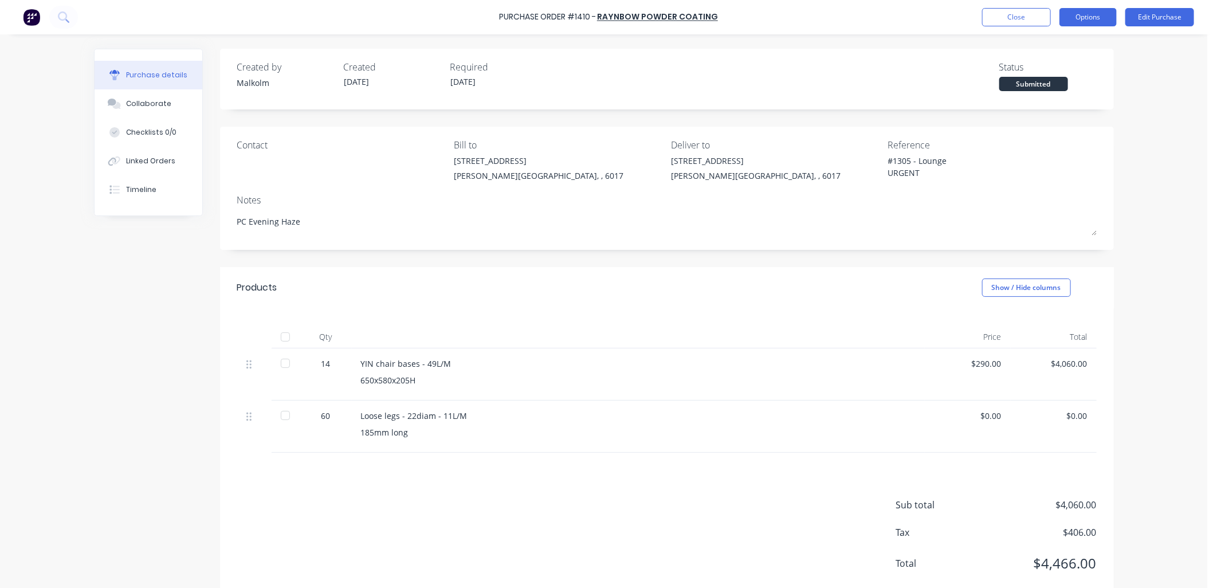
click at [1086, 21] on button "Options" at bounding box center [1088, 17] width 57 height 18
click at [1053, 44] on div "Print / Email" at bounding box center [1062, 46] width 88 height 17
click at [1050, 93] on div "Without pricing" at bounding box center [1062, 92] width 88 height 17
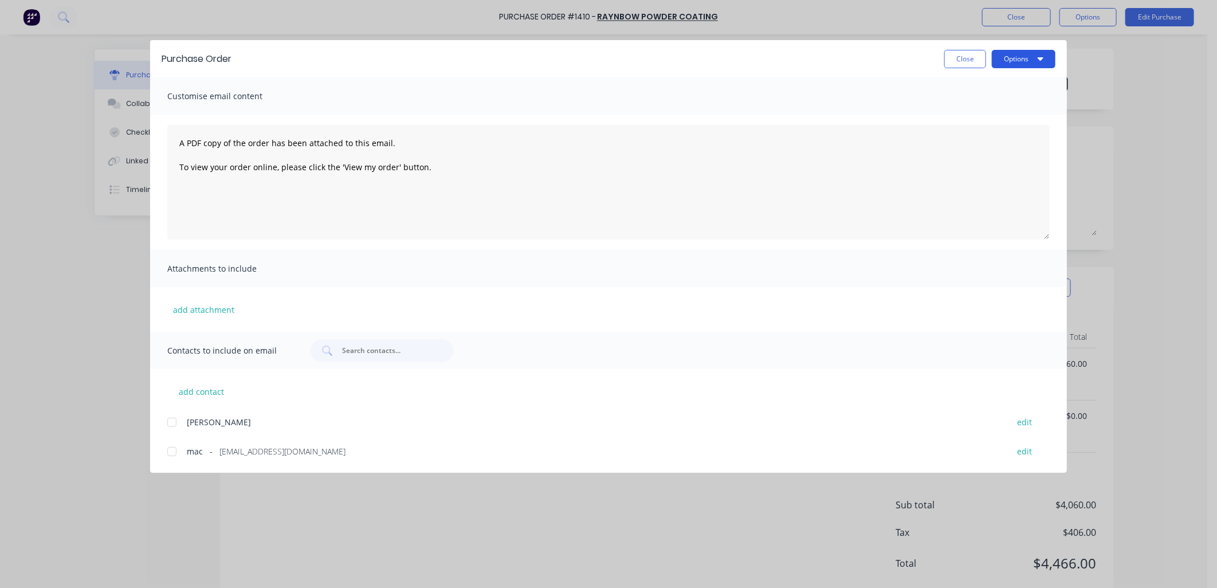
click at [1039, 61] on icon "button" at bounding box center [1041, 58] width 6 height 9
click at [986, 83] on div "Preview" at bounding box center [1001, 88] width 88 height 17
click at [966, 61] on button "Close" at bounding box center [965, 59] width 42 height 18
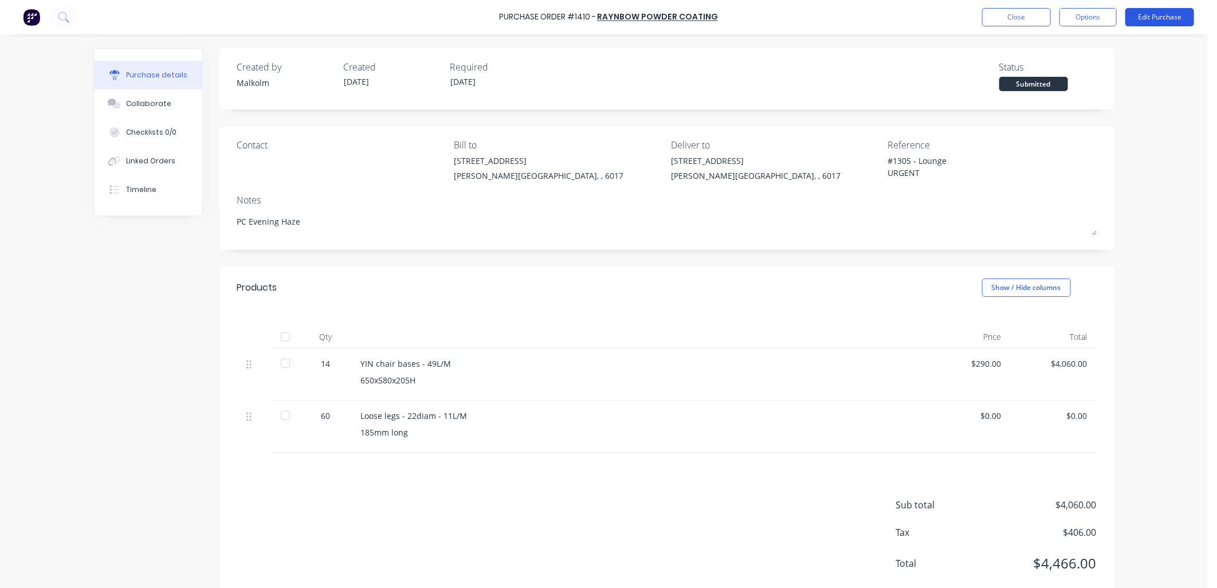
click at [1141, 19] on button "Edit Purchase" at bounding box center [1159, 17] width 69 height 18
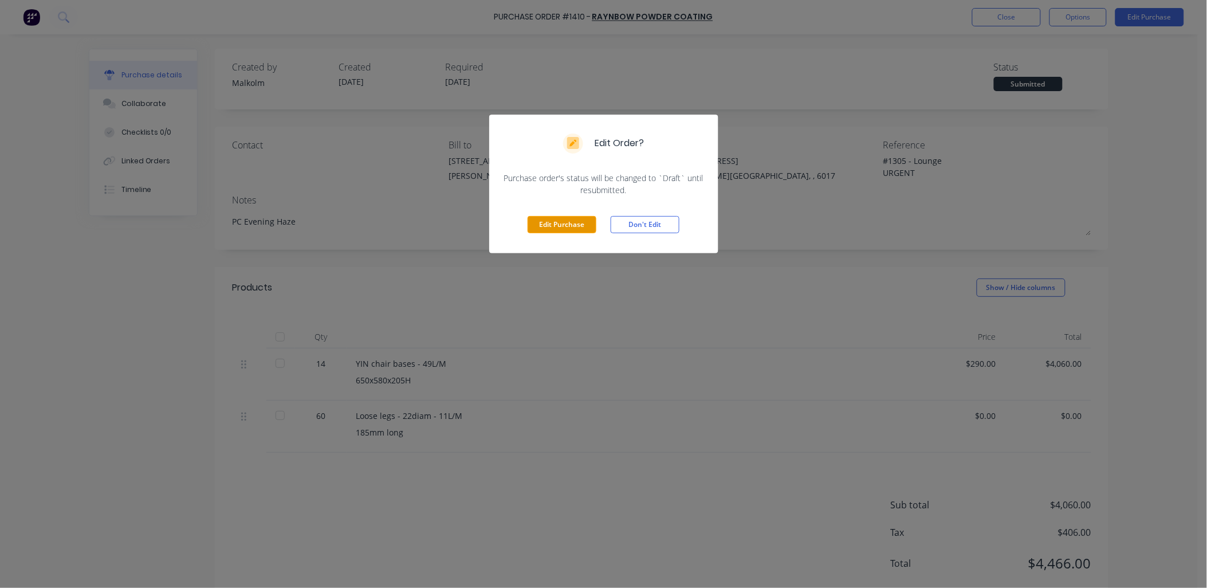
click at [579, 230] on button "Edit Purchase" at bounding box center [562, 224] width 69 height 17
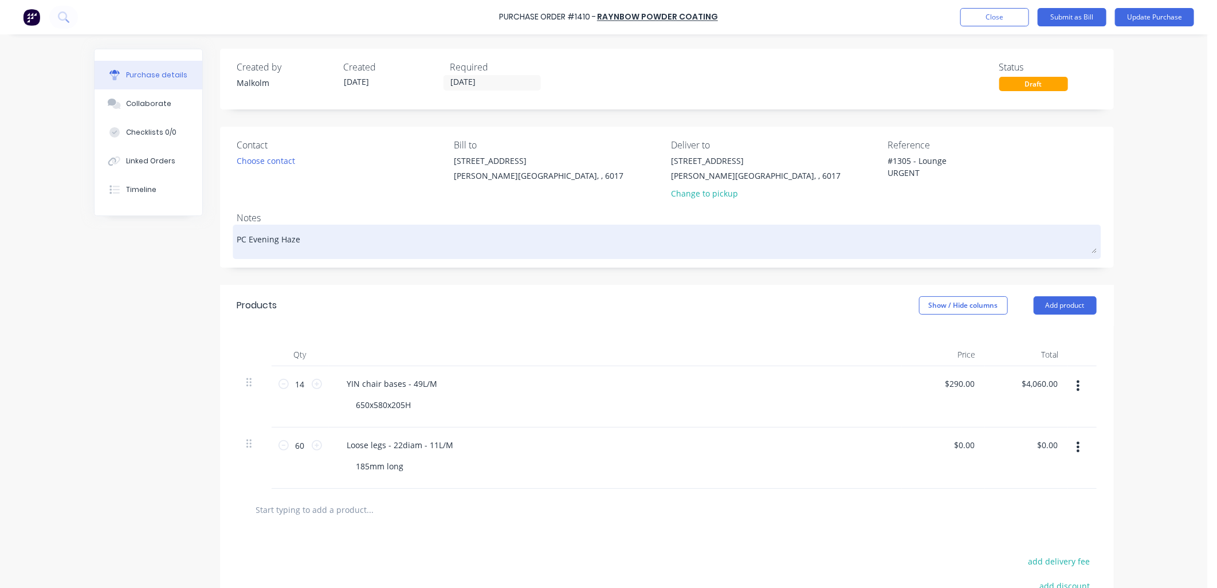
type textarea "x"
click at [306, 241] on textarea "PC Evening Haze" at bounding box center [667, 240] width 860 height 26
type textarea "PC Evening Haze"
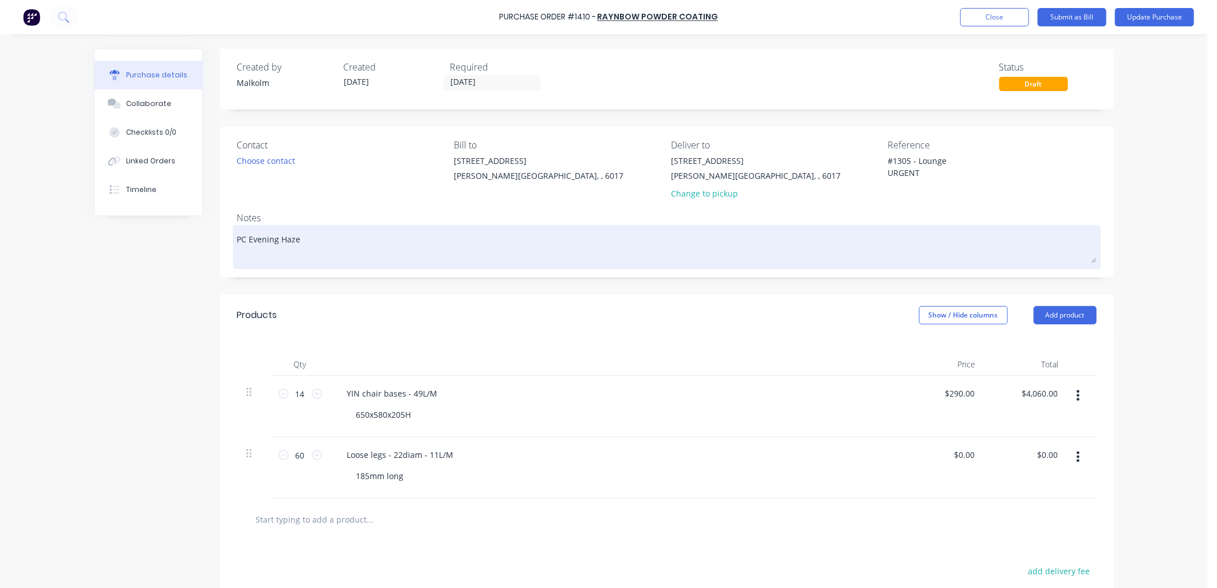
type textarea "x"
type textarea "PC Evening Haze U"
type textarea "x"
type textarea "PC Evening Haze UR"
type textarea "x"
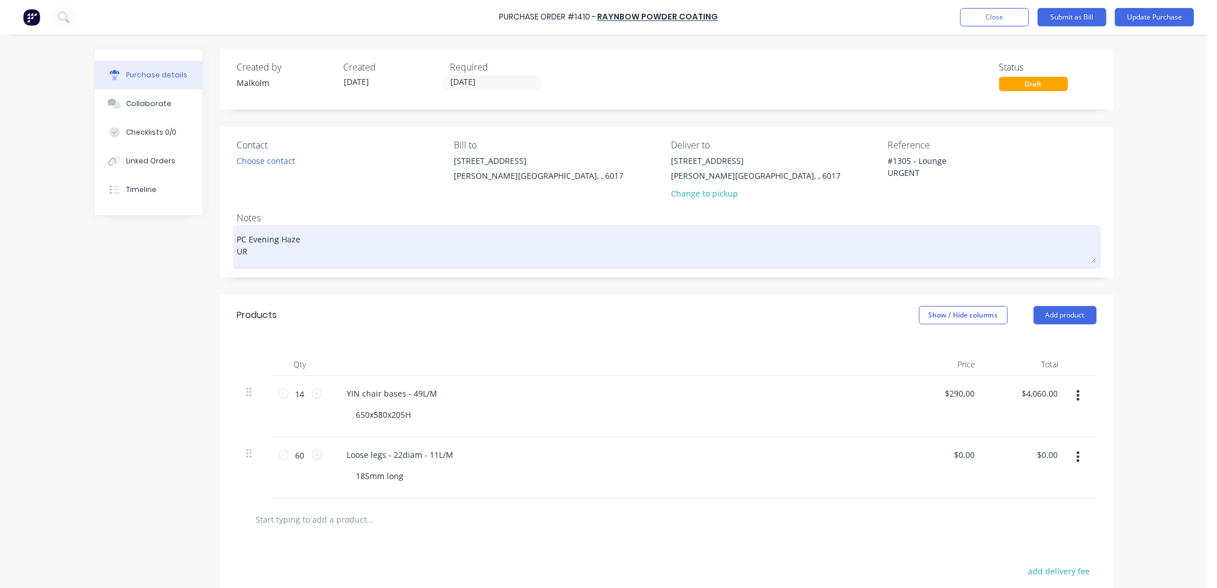
type textarea "PC Evening Haze URG"
type textarea "x"
type textarea "PC Evening Haze URGE"
type textarea "x"
type textarea "PC Evening Haze URGEN"
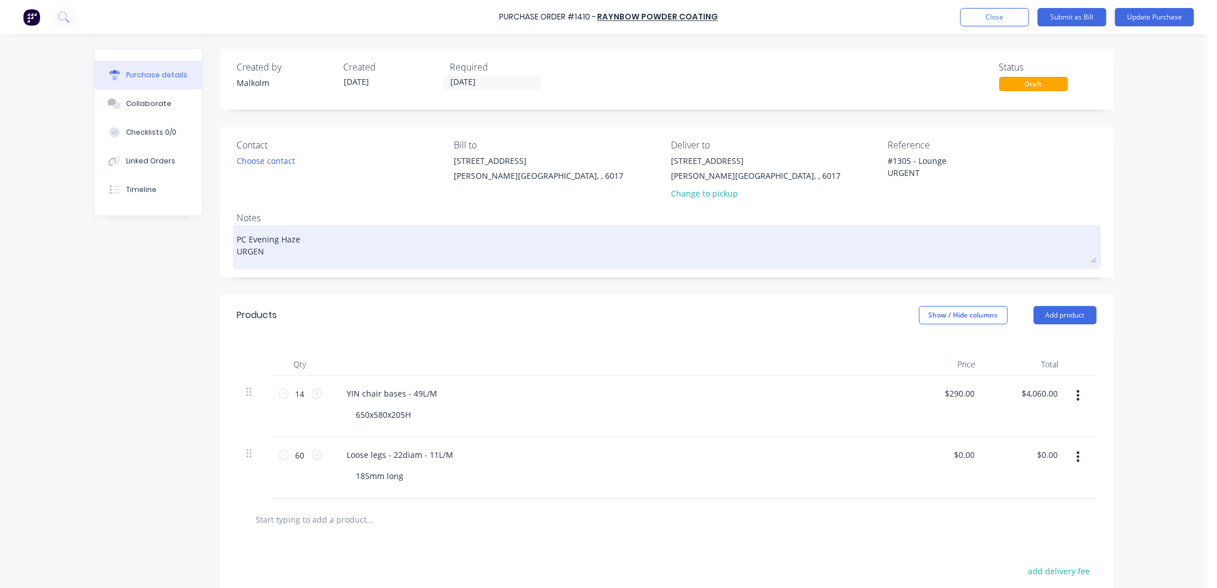
type textarea "x"
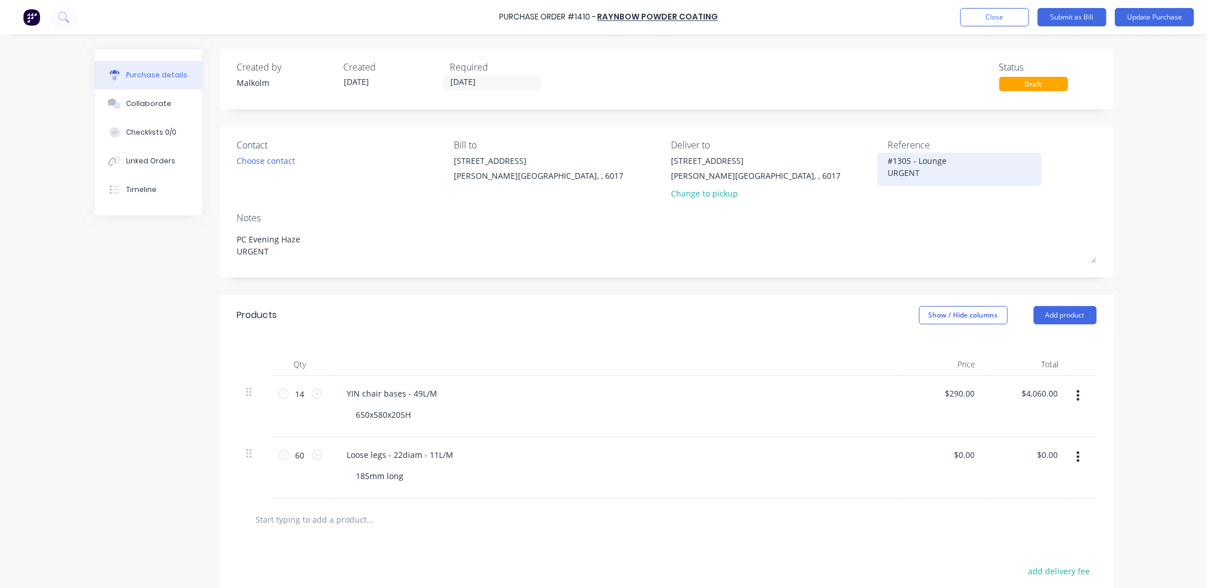
type textarea "PC Evening Haze URGENT"
type textarea "x"
type textarea "PC Evening Haze URGENT"
click at [918, 171] on textarea "#1305 - Lounge URGENT" at bounding box center [959, 168] width 143 height 26
drag, startPoint x: 918, startPoint y: 171, endPoint x: 877, endPoint y: 174, distance: 41.4
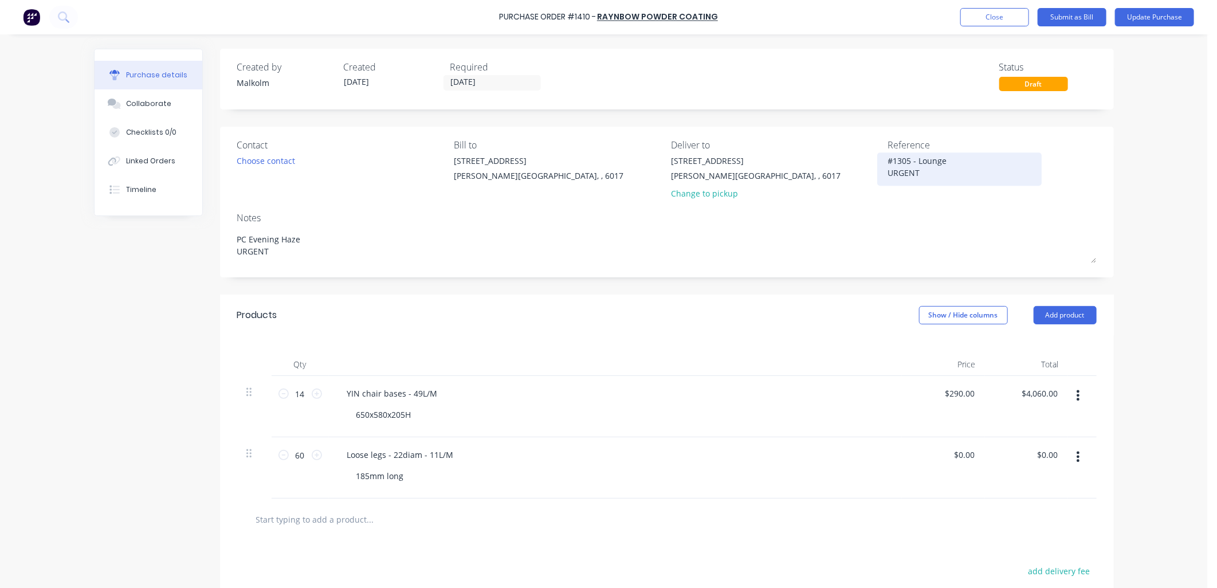
click at [888, 174] on div "#1305 - Lounge URGENT" at bounding box center [959, 169] width 143 height 29
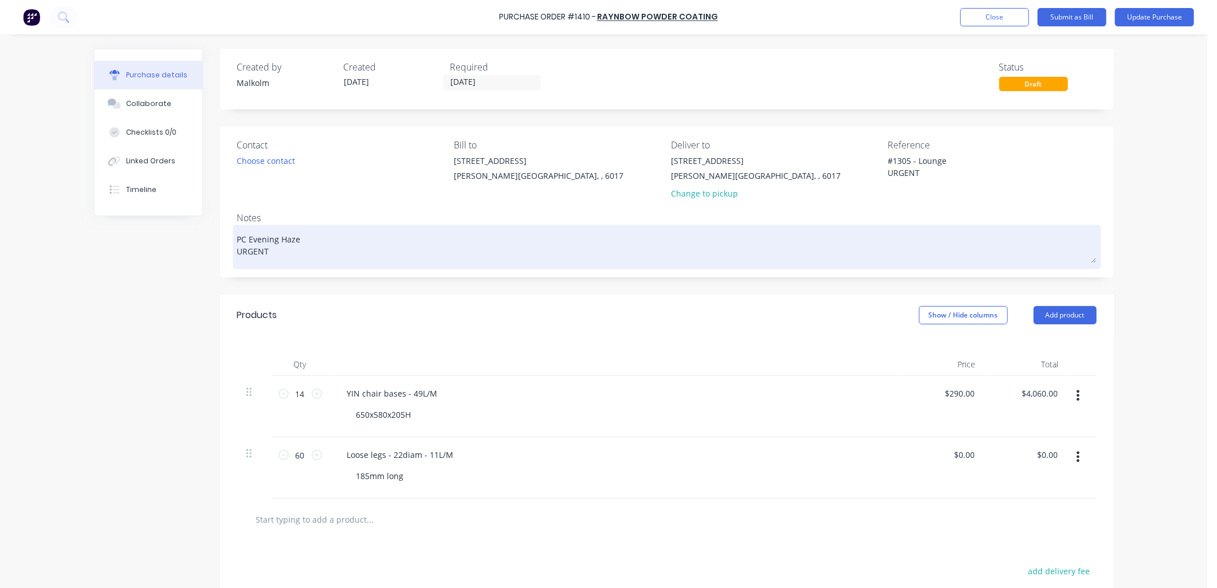
type textarea "x"
type textarea "#1305 - Lounge"
type textarea "x"
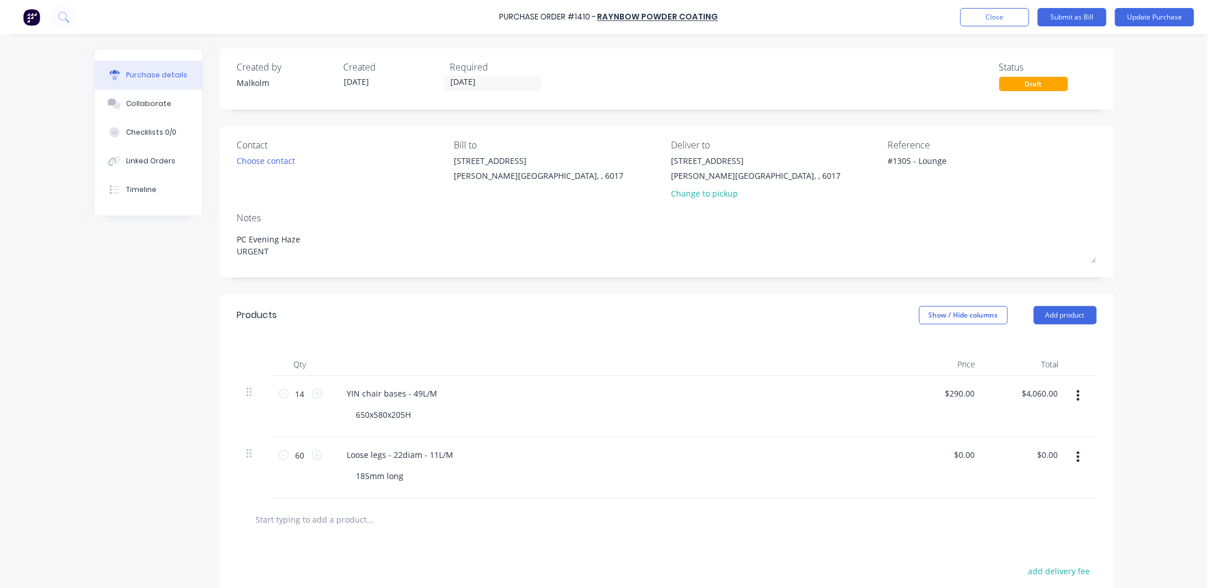
type textarea "#1305 - Lounge"
type textarea "x"
type textarea "#1305 - Lounge"
click at [928, 202] on div "Reference #1305 - Lounge" at bounding box center [992, 171] width 209 height 67
click at [1136, 15] on button "Update Purchase" at bounding box center [1154, 17] width 79 height 18
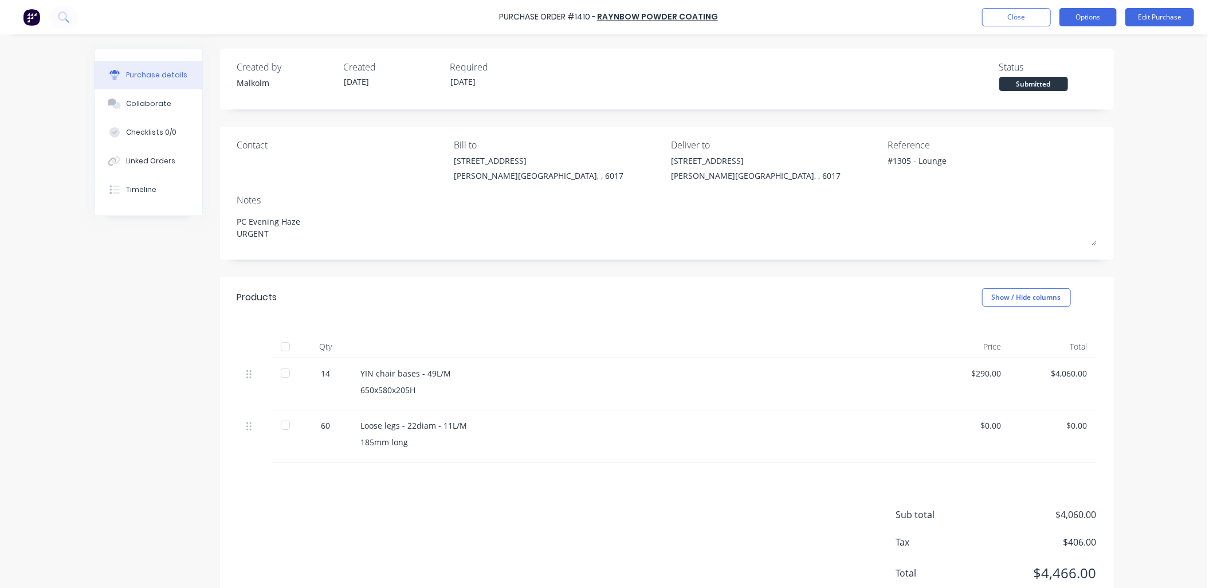
click at [1090, 18] on button "Options" at bounding box center [1088, 17] width 57 height 18
click at [1064, 42] on div "Print / Email" at bounding box center [1062, 46] width 88 height 17
click at [1043, 84] on div "Without pricing" at bounding box center [1062, 92] width 88 height 17
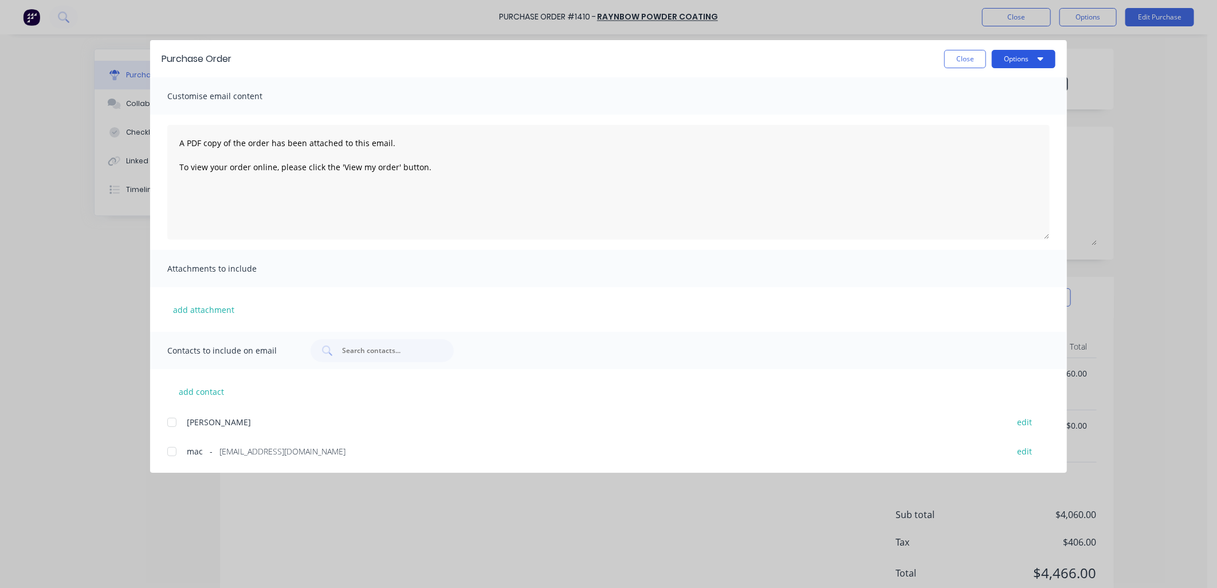
click at [992, 53] on button "Options" at bounding box center [1024, 59] width 64 height 18
click at [996, 84] on div "Preview" at bounding box center [1001, 88] width 88 height 17
click at [968, 56] on button "Close" at bounding box center [965, 59] width 42 height 18
type textarea "x"
